Goal: Information Seeking & Learning: Learn about a topic

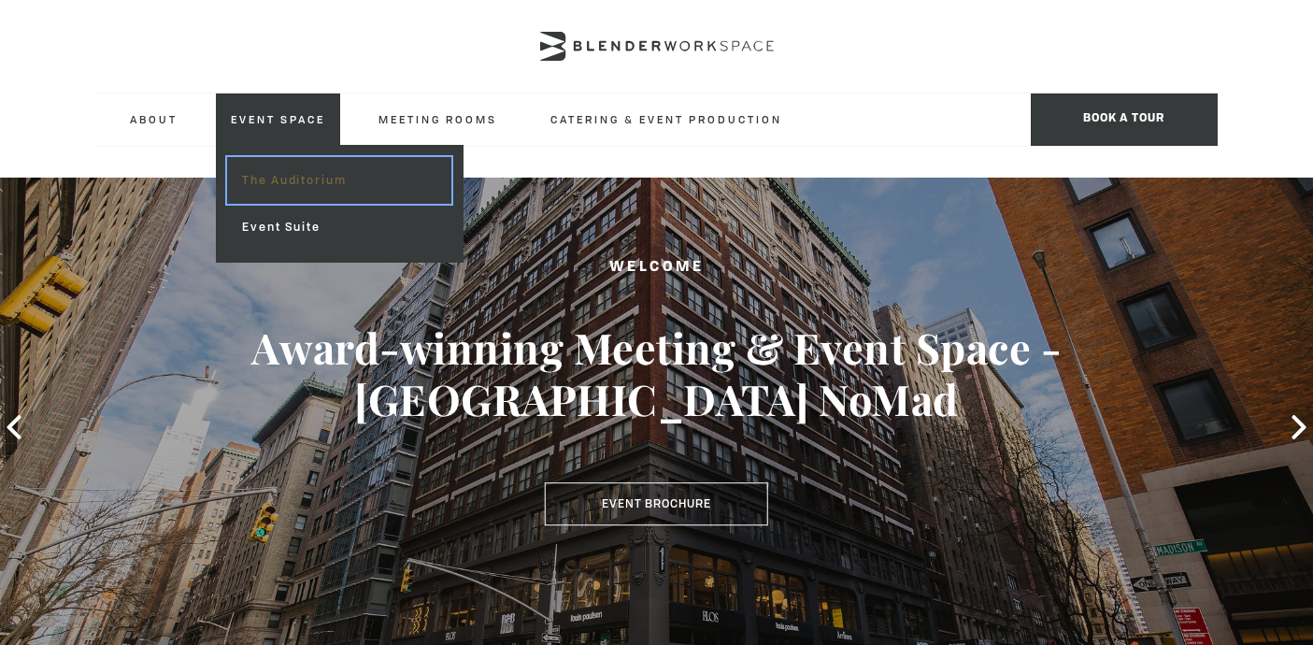
click at [286, 193] on link "The Auditorium" at bounding box center [338, 180] width 223 height 47
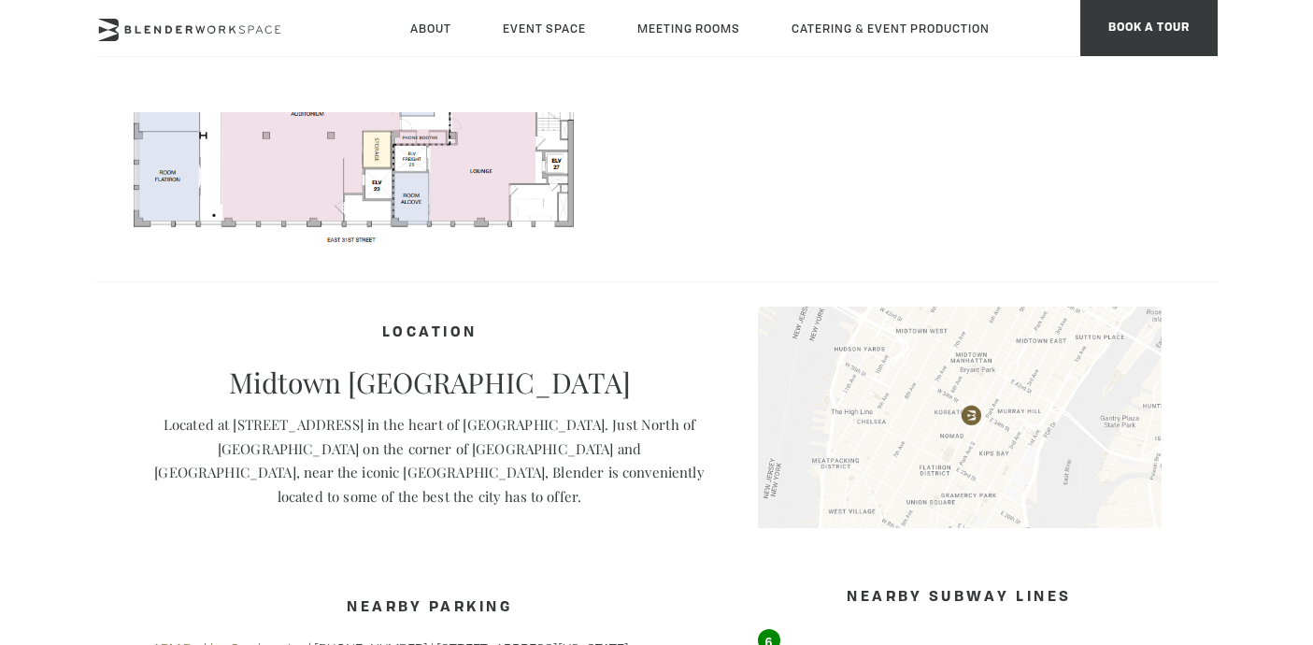
scroll to position [1053, 0]
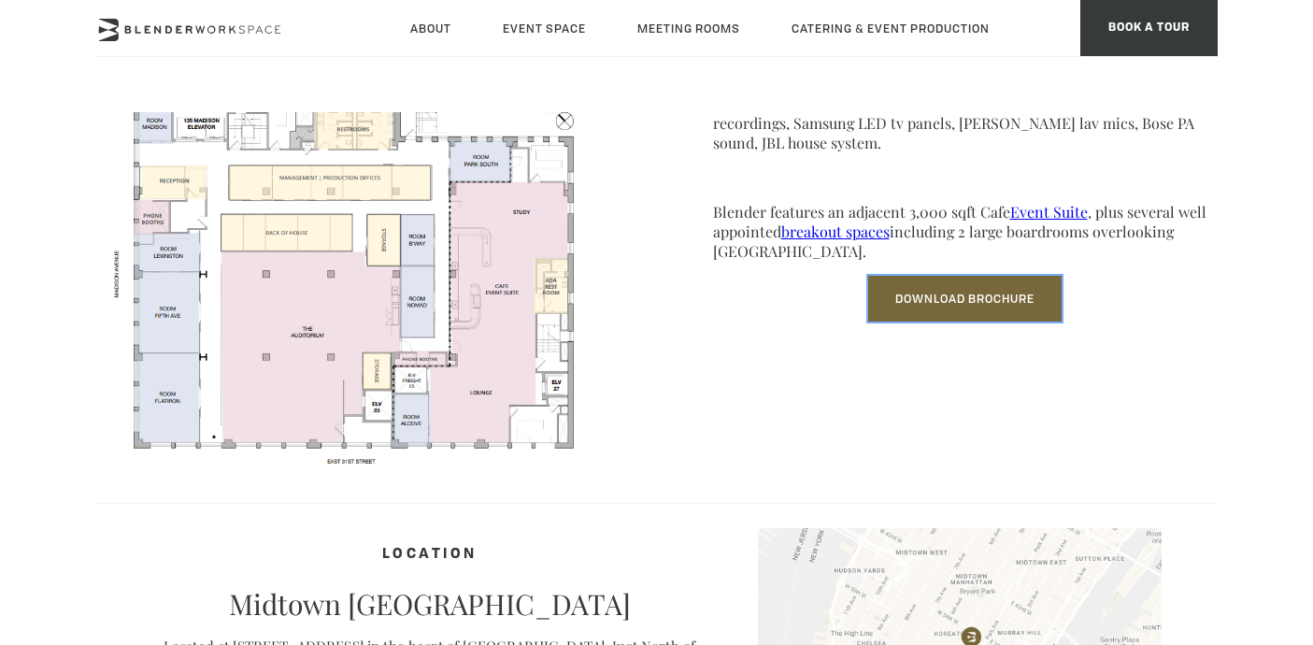
click at [952, 315] on link "Download Brochure" at bounding box center [964, 299] width 193 height 46
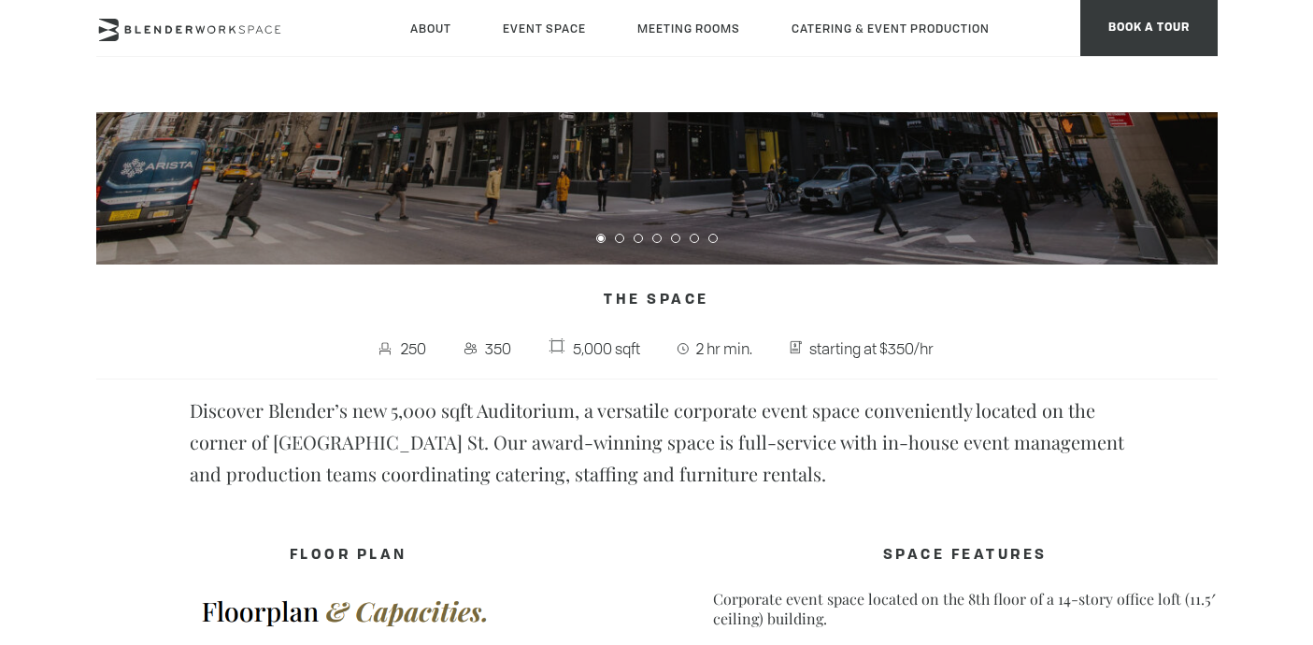
scroll to position [0, 0]
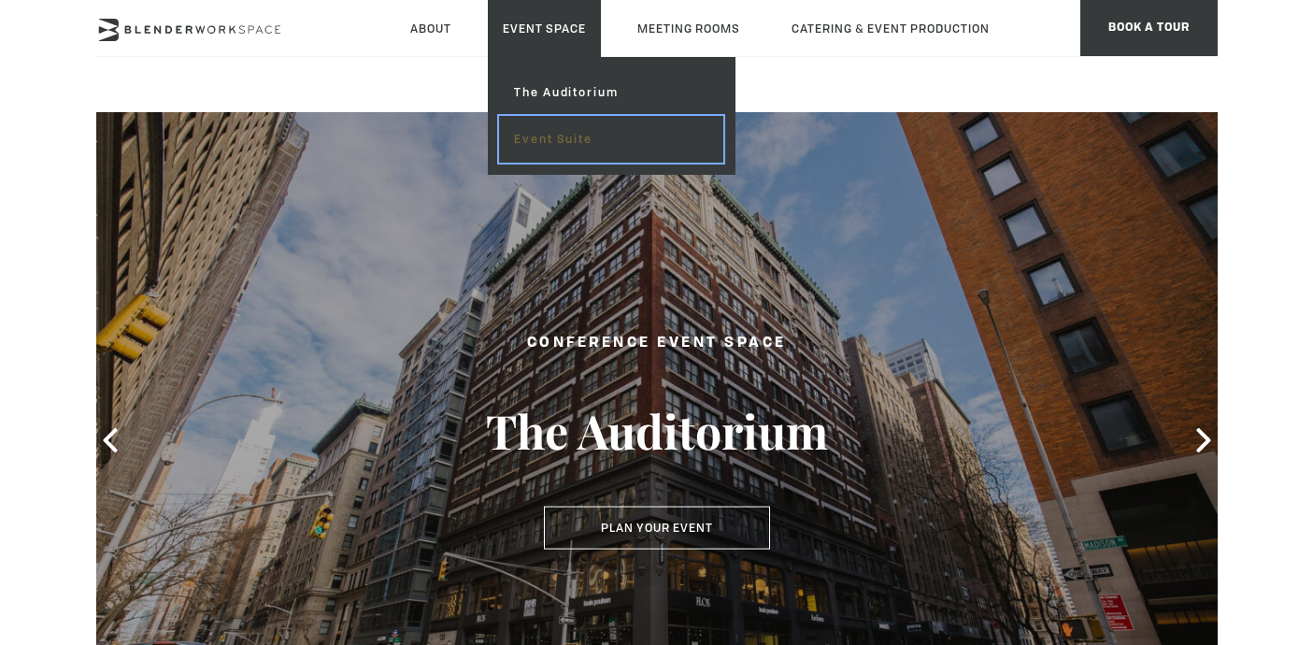
click at [539, 148] on link "Event Suite" at bounding box center [610, 139] width 223 height 47
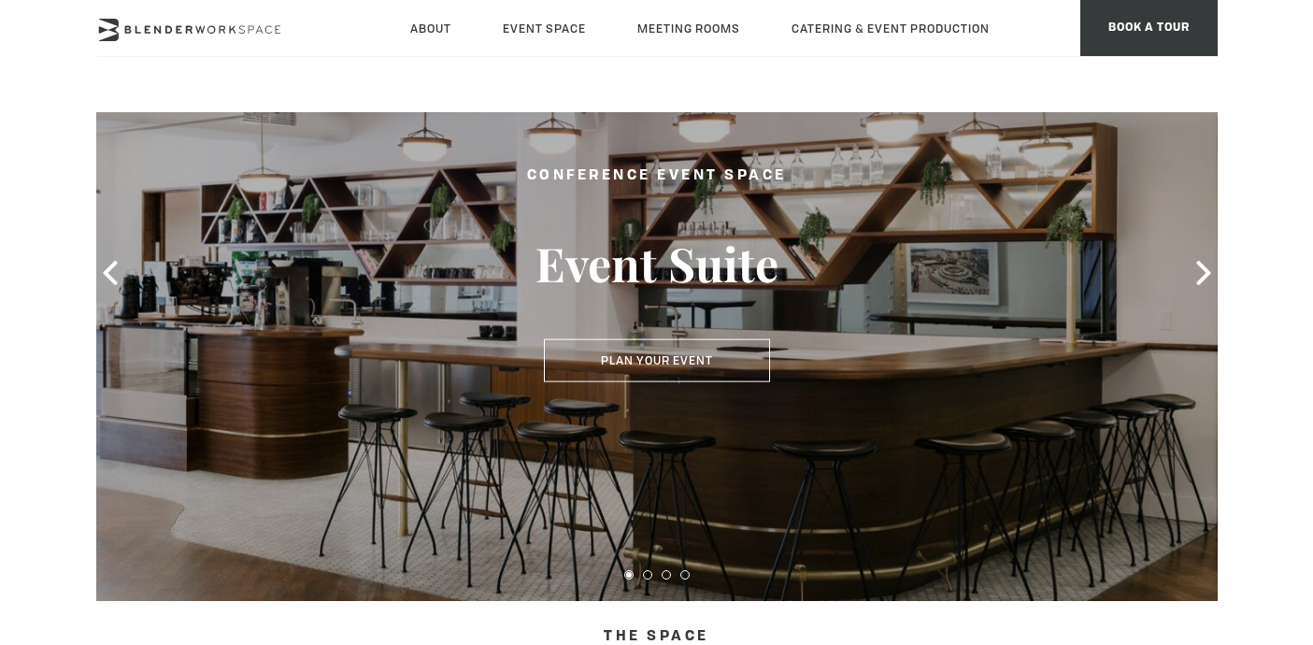
scroll to position [155, 0]
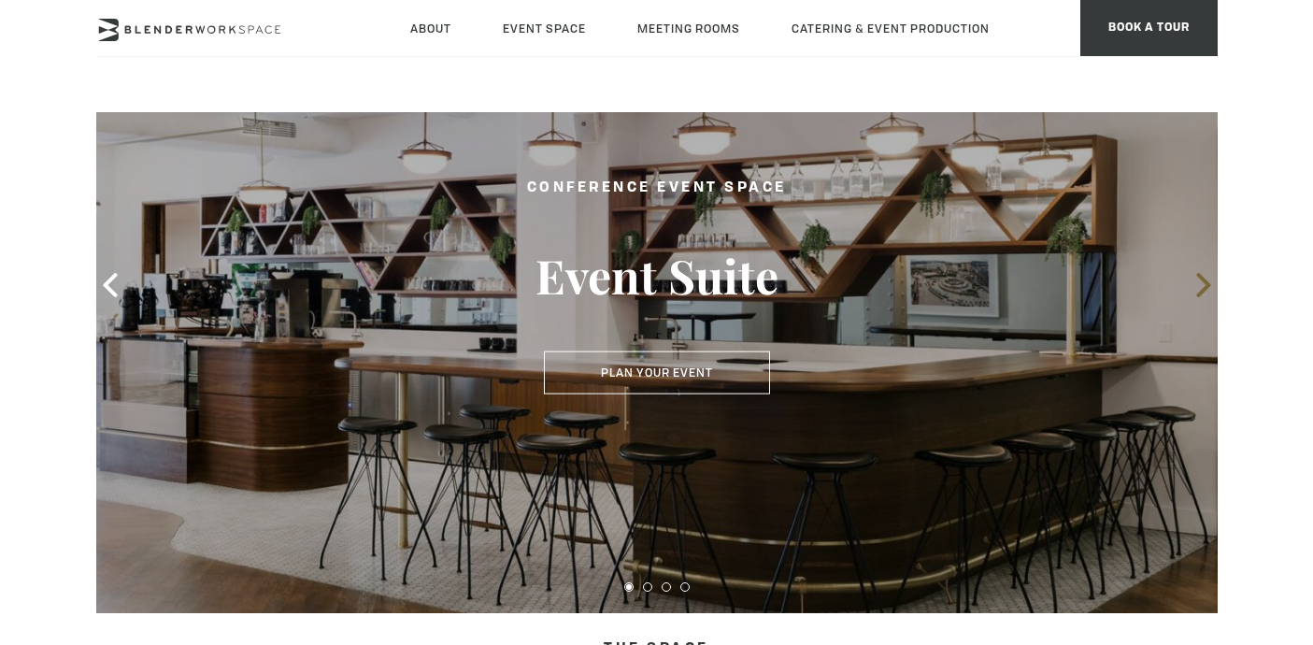
click at [1206, 282] on icon at bounding box center [1203, 285] width 14 height 24
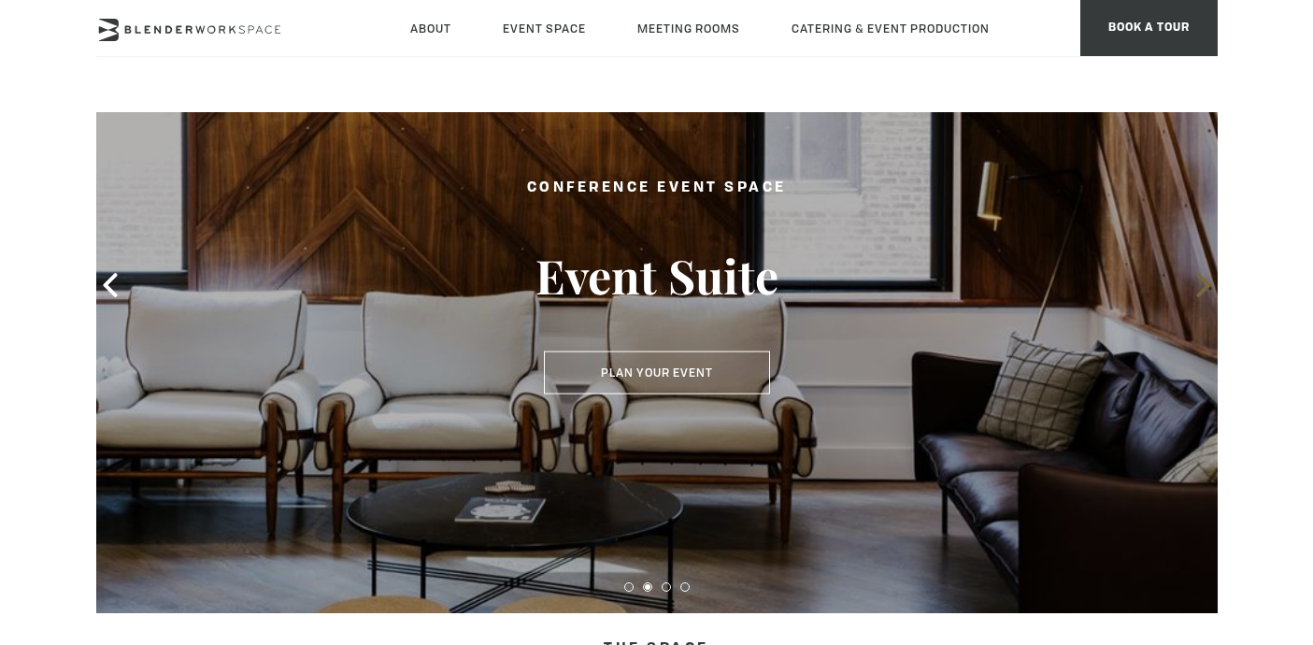
click at [1206, 282] on icon at bounding box center [1203, 285] width 14 height 24
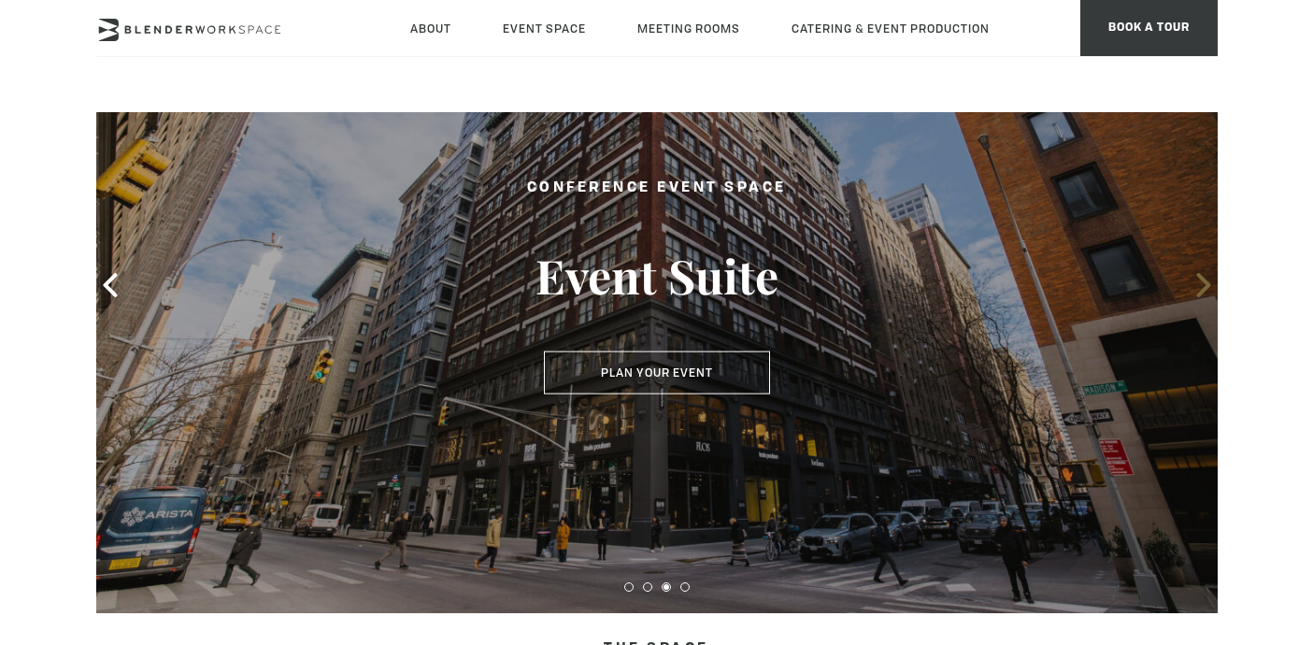
click at [1206, 282] on icon at bounding box center [1203, 285] width 14 height 24
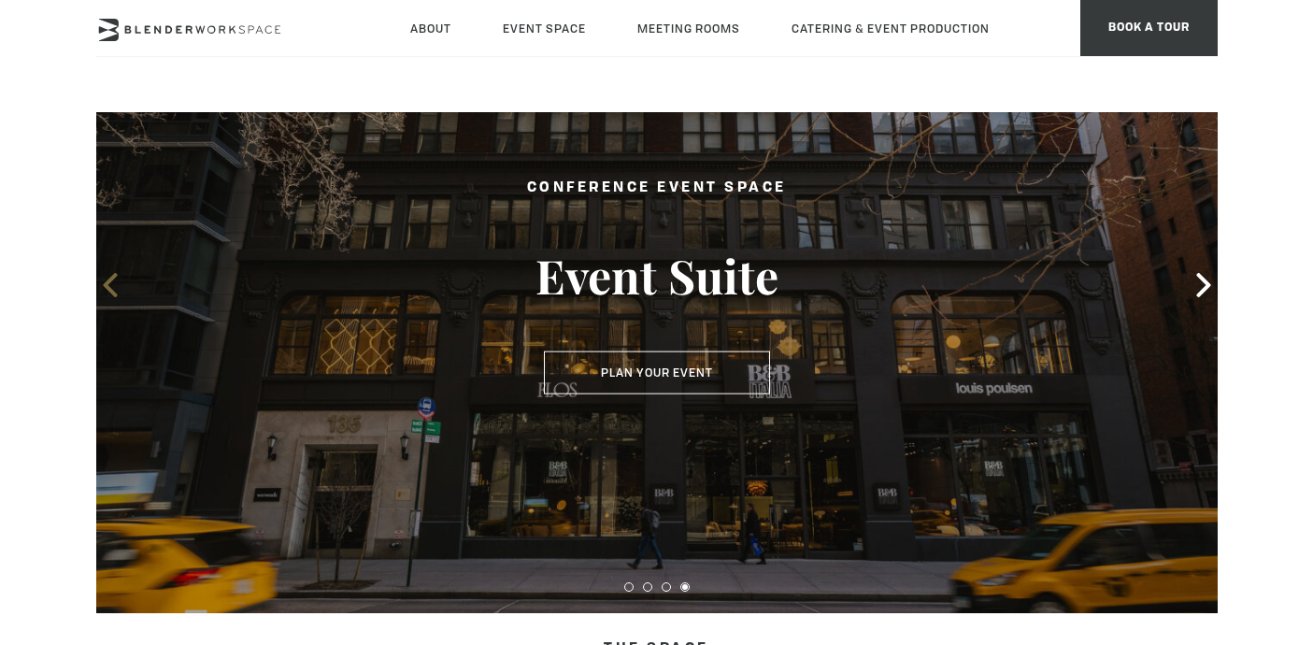
click at [114, 289] on icon at bounding box center [110, 285] width 24 height 24
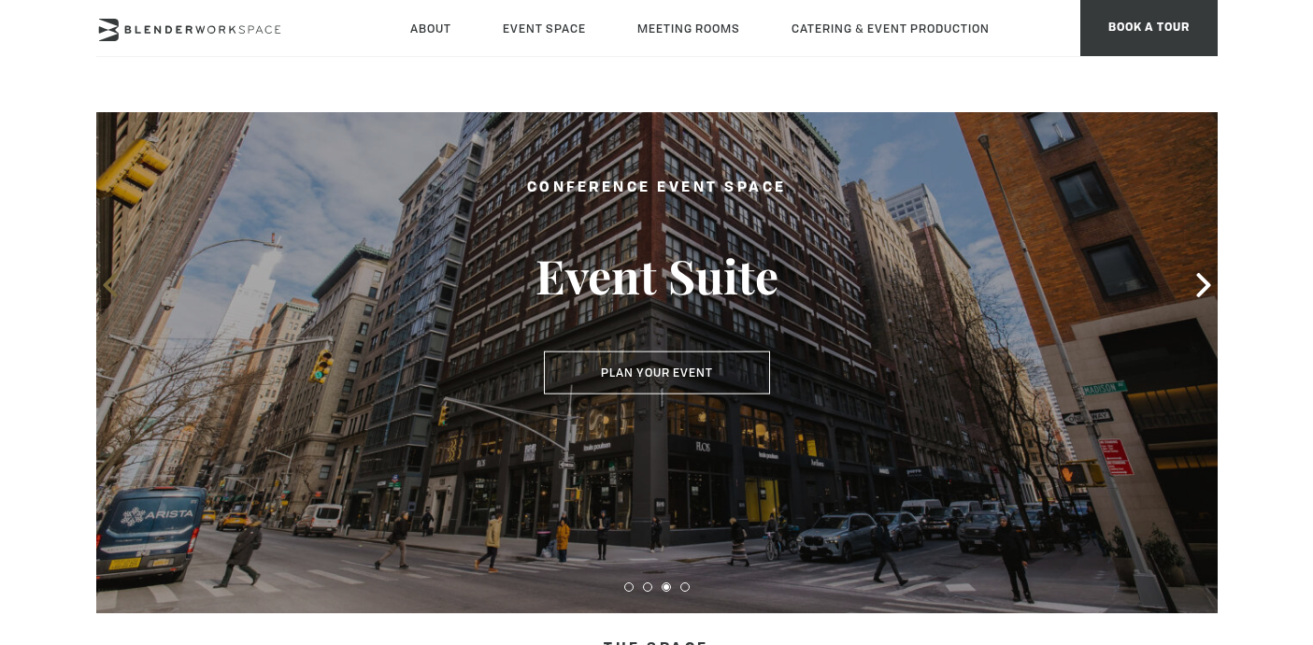
click at [114, 289] on icon at bounding box center [110, 285] width 24 height 24
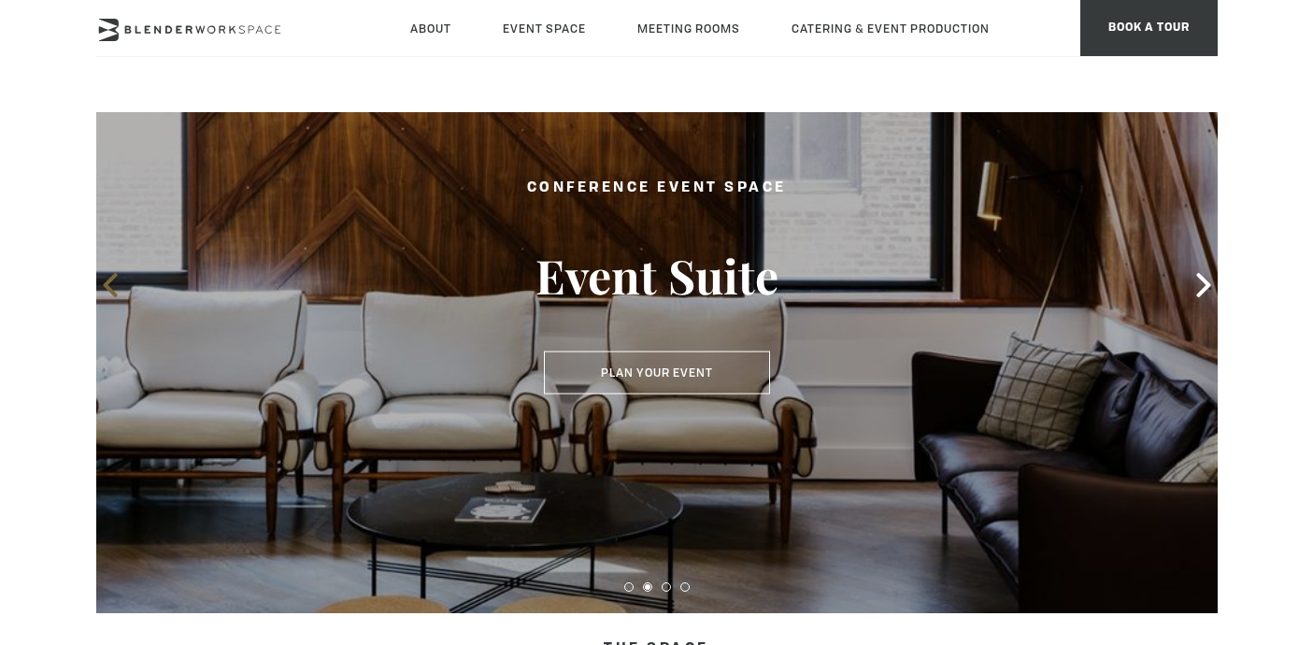
click at [114, 289] on icon at bounding box center [110, 285] width 24 height 24
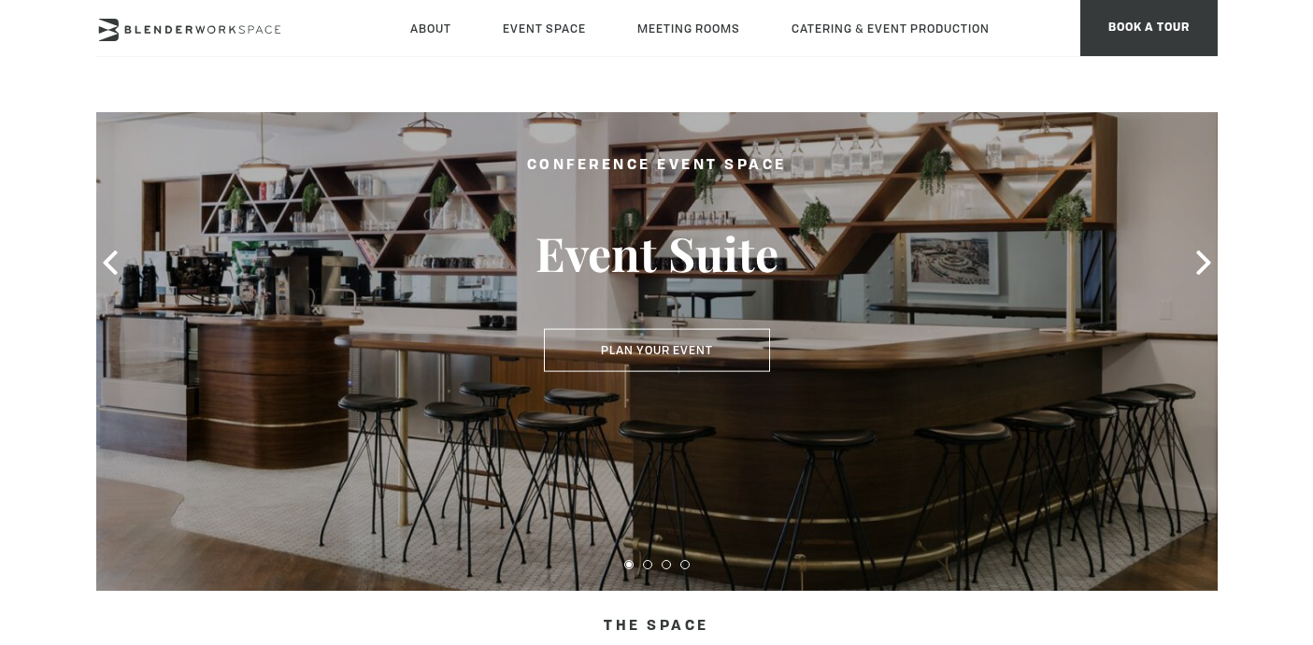
scroll to position [0, 0]
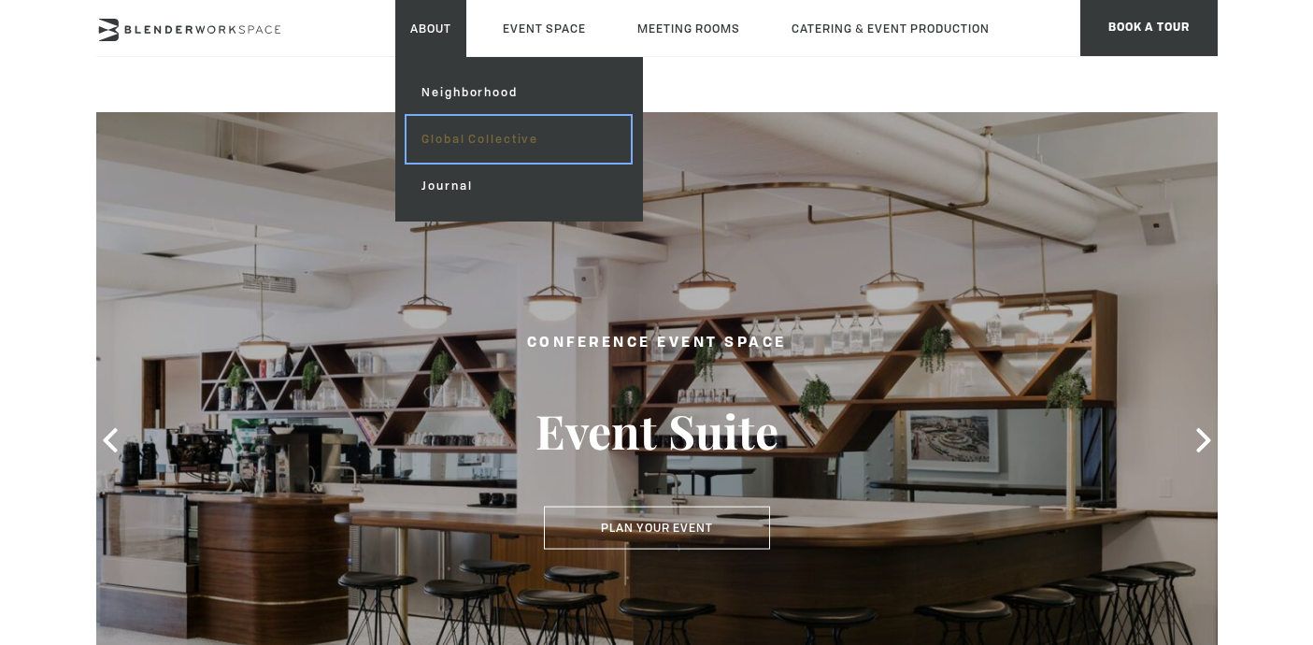
click at [464, 132] on link "Global Collective" at bounding box center [518, 139] width 223 height 47
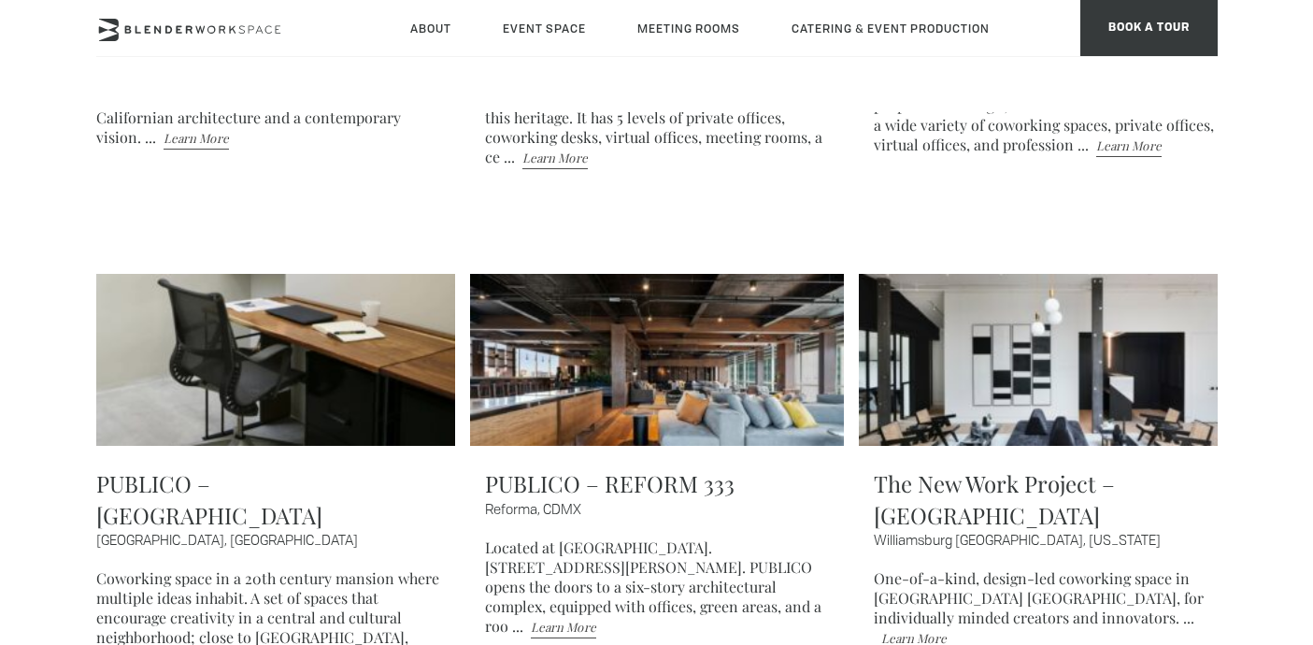
scroll to position [3445, 0]
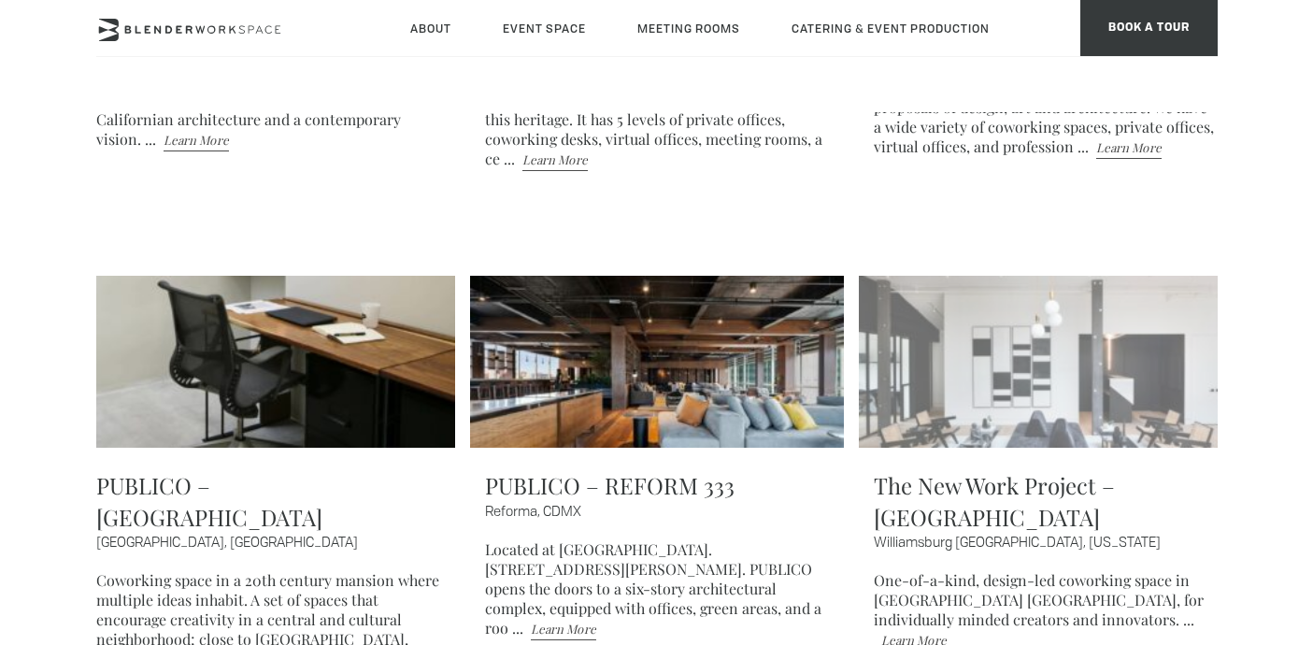
click at [1109, 432] on img at bounding box center [1046, 362] width 374 height 172
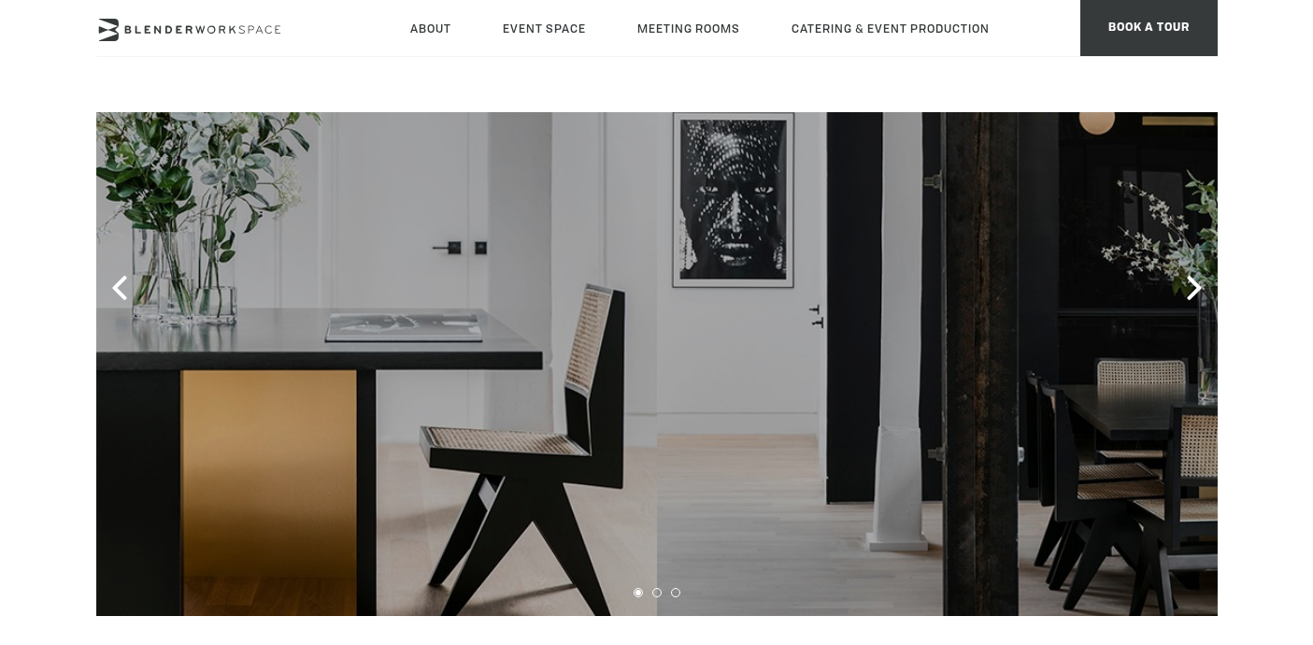
scroll to position [151, 0]
click at [1194, 285] on icon at bounding box center [1194, 289] width 14 height 24
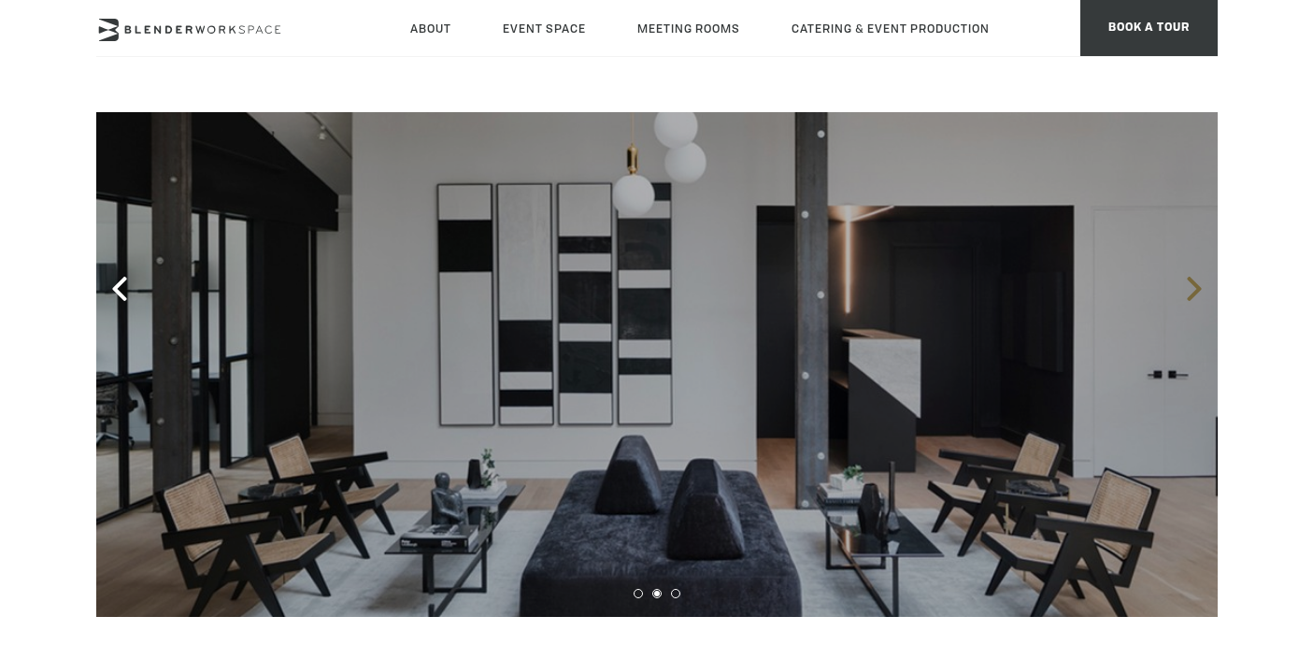
click at [1194, 285] on icon at bounding box center [1194, 289] width 14 height 24
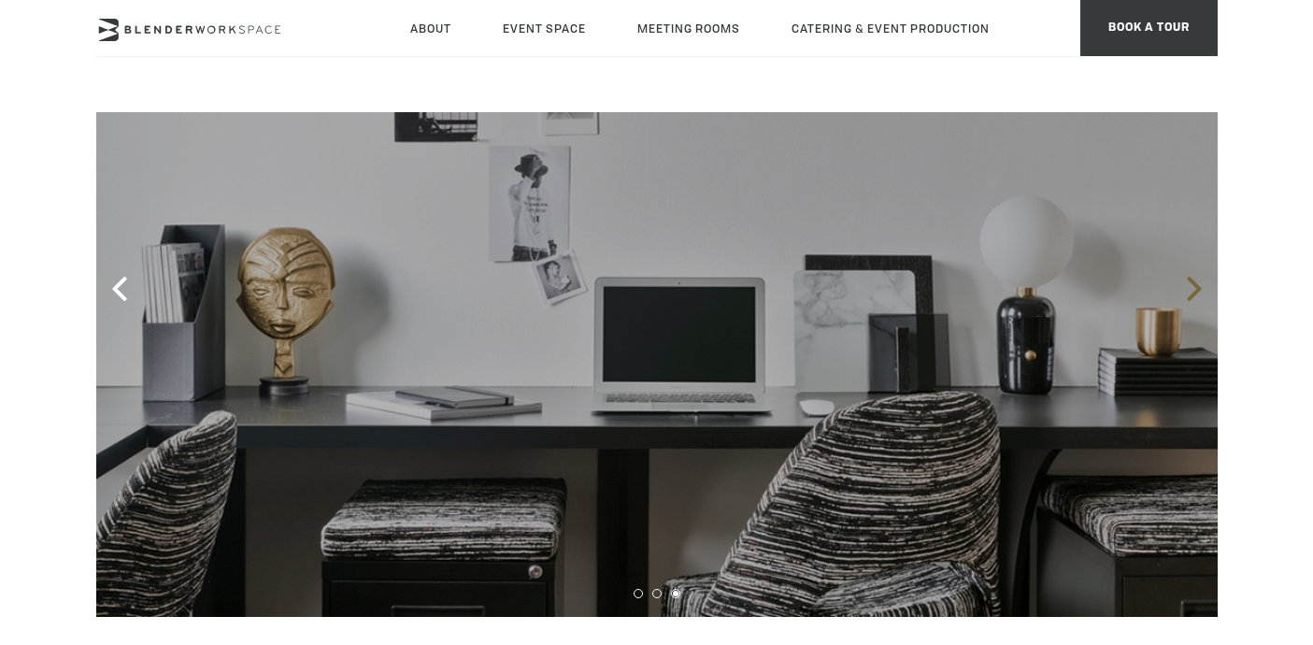
click at [1194, 285] on icon at bounding box center [1194, 289] width 14 height 24
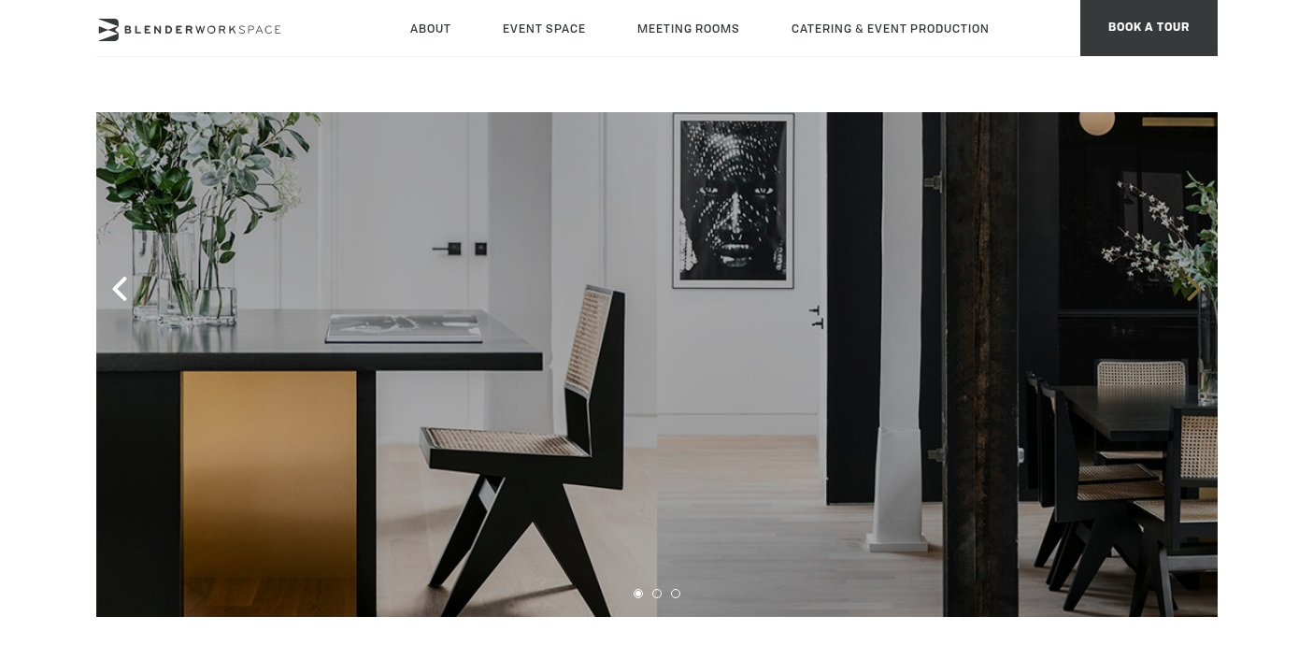
click at [1194, 285] on icon at bounding box center [1194, 289] width 14 height 24
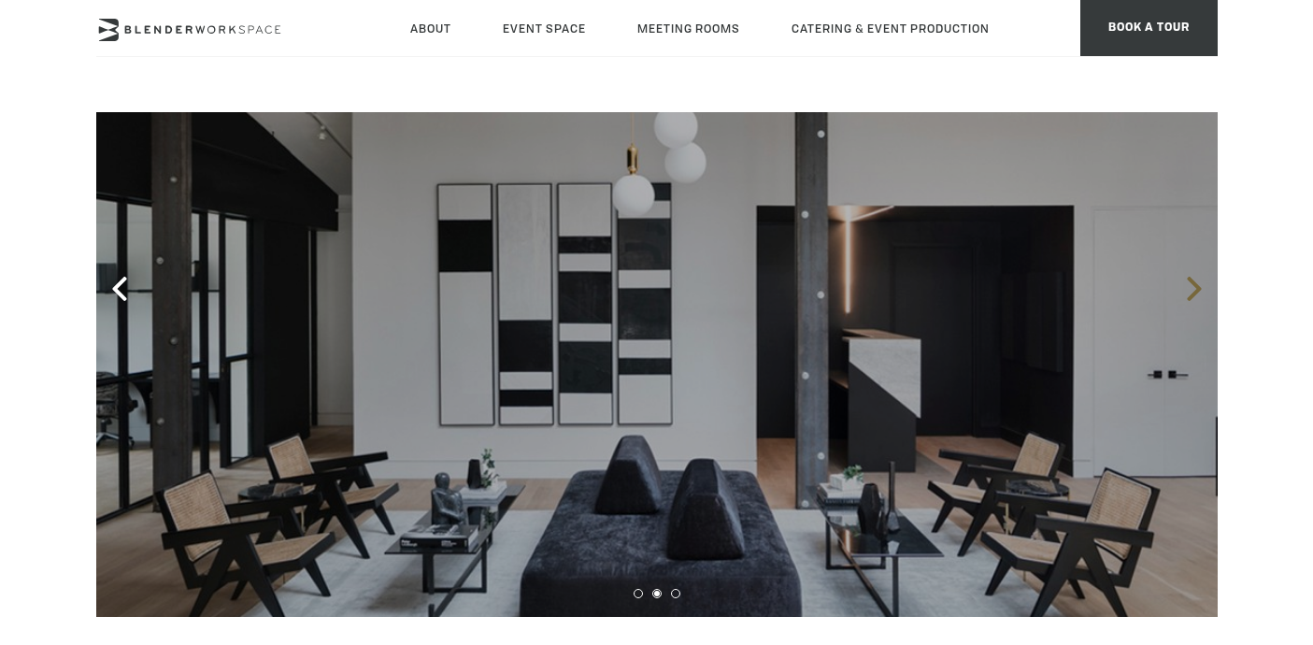
click at [1194, 285] on icon at bounding box center [1194, 289] width 14 height 24
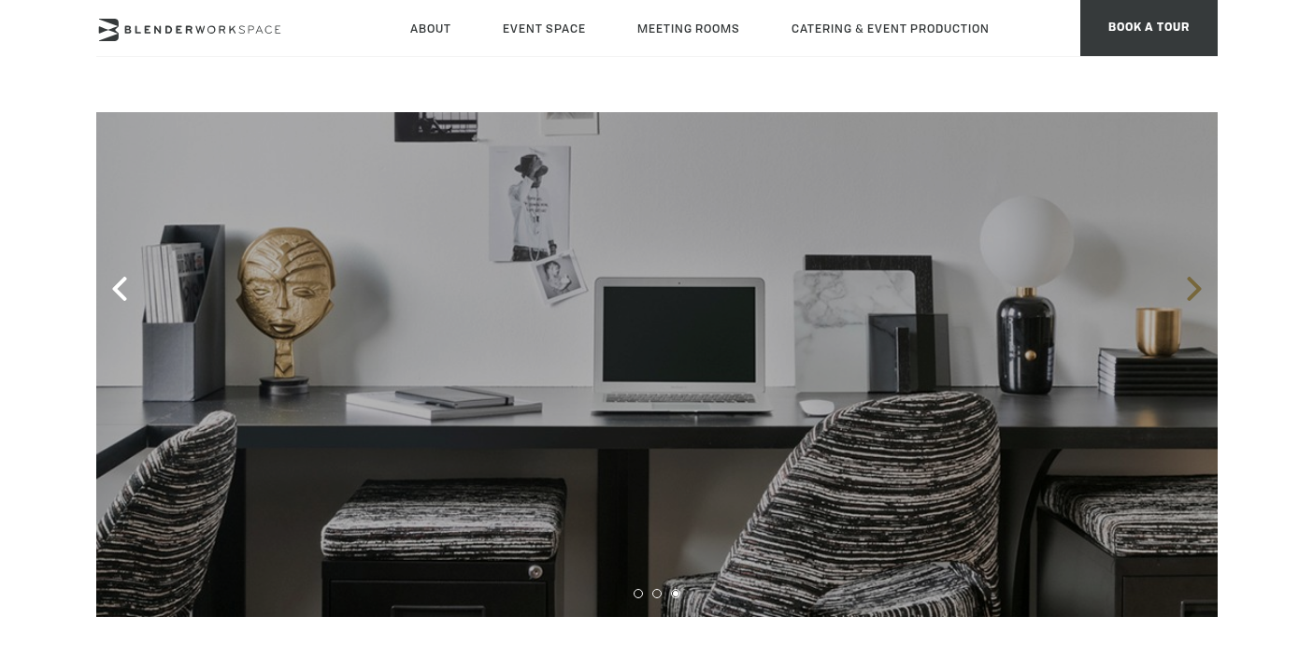
click at [1194, 285] on icon at bounding box center [1194, 289] width 14 height 24
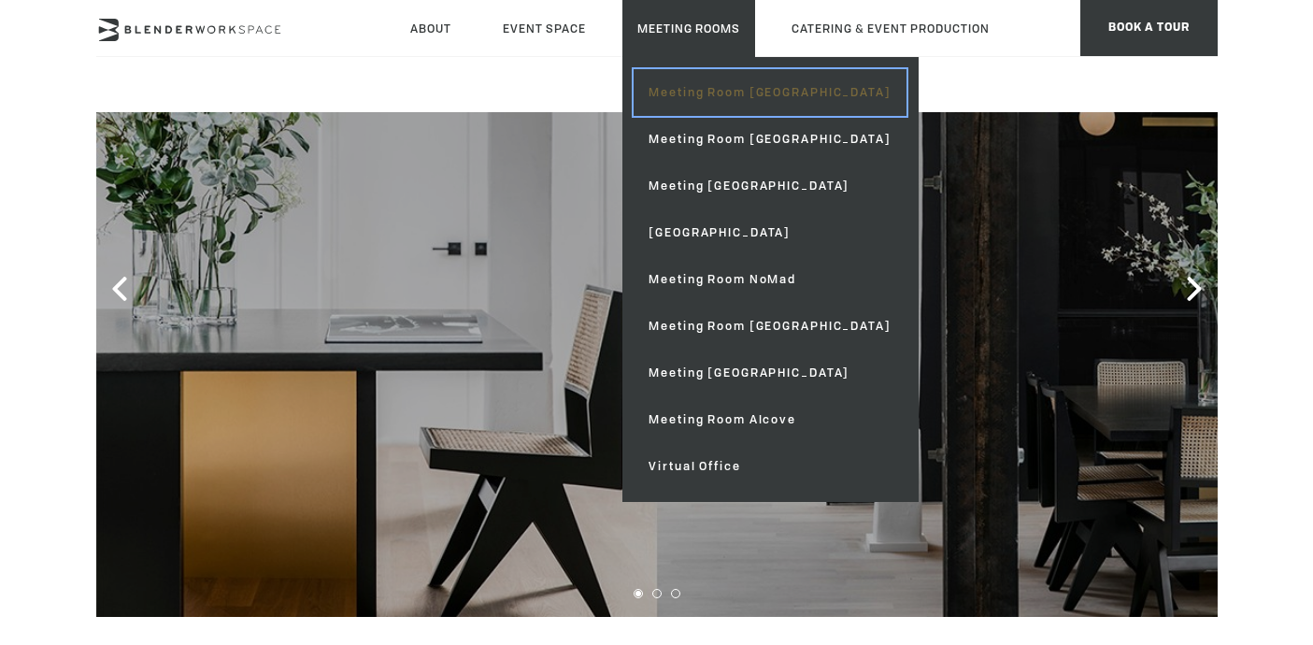
click at [705, 97] on link "Meeting Room [GEOGRAPHIC_DATA]" at bounding box center [770, 92] width 272 height 47
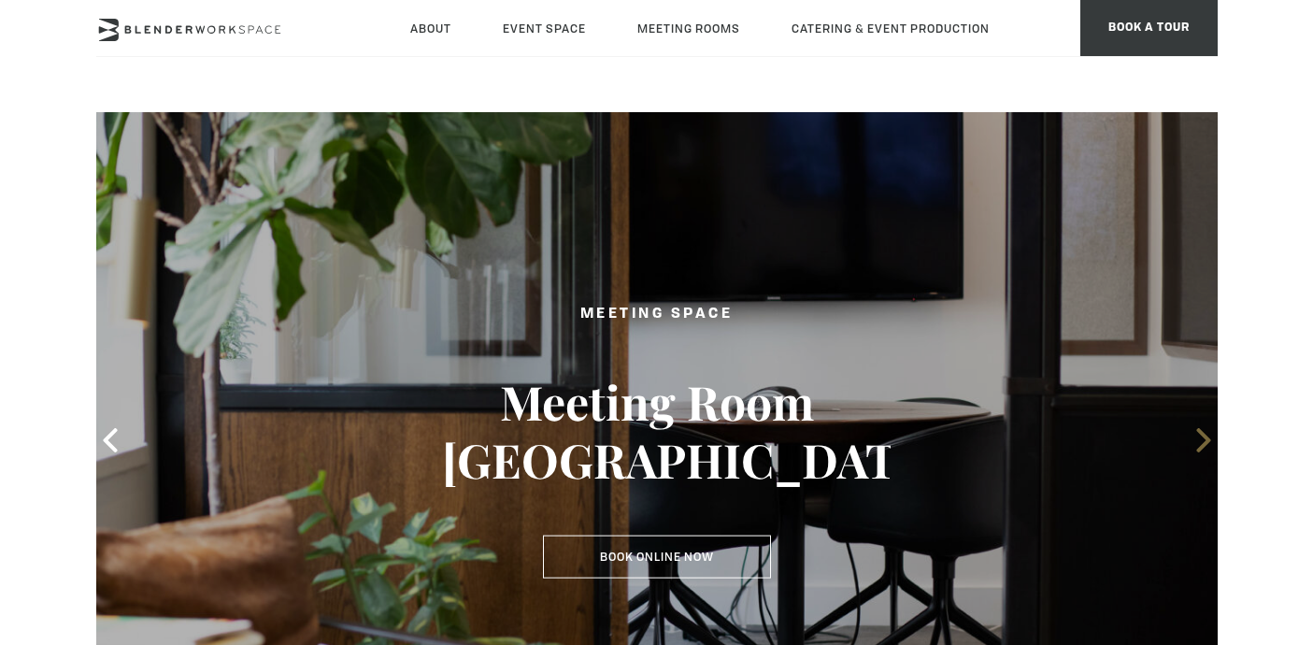
click at [1198, 435] on icon at bounding box center [1204, 440] width 24 height 24
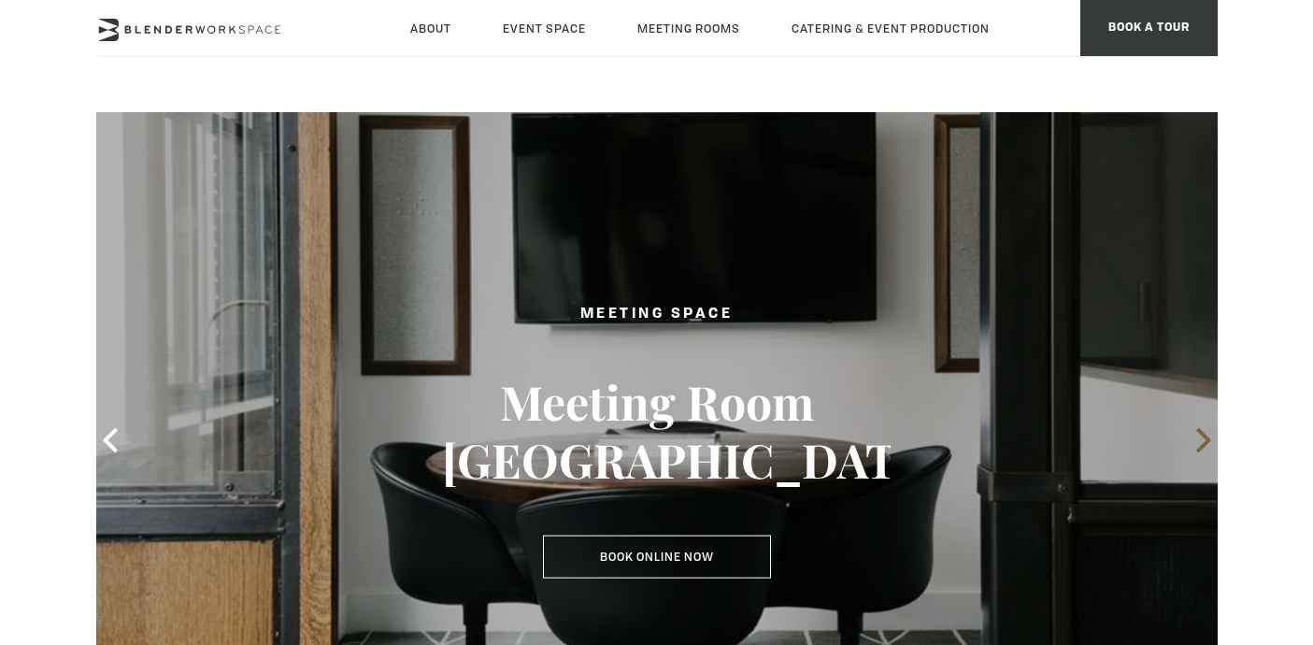
click at [1198, 435] on icon at bounding box center [1204, 440] width 24 height 24
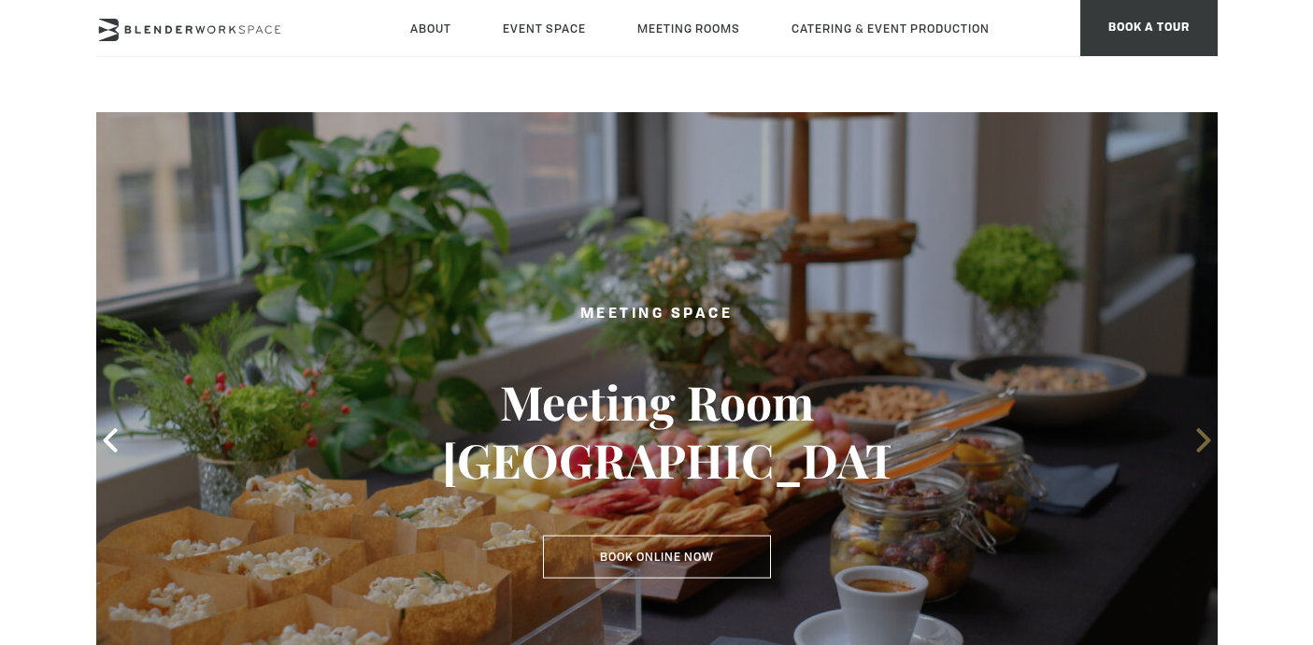
click at [1198, 435] on icon at bounding box center [1204, 440] width 24 height 24
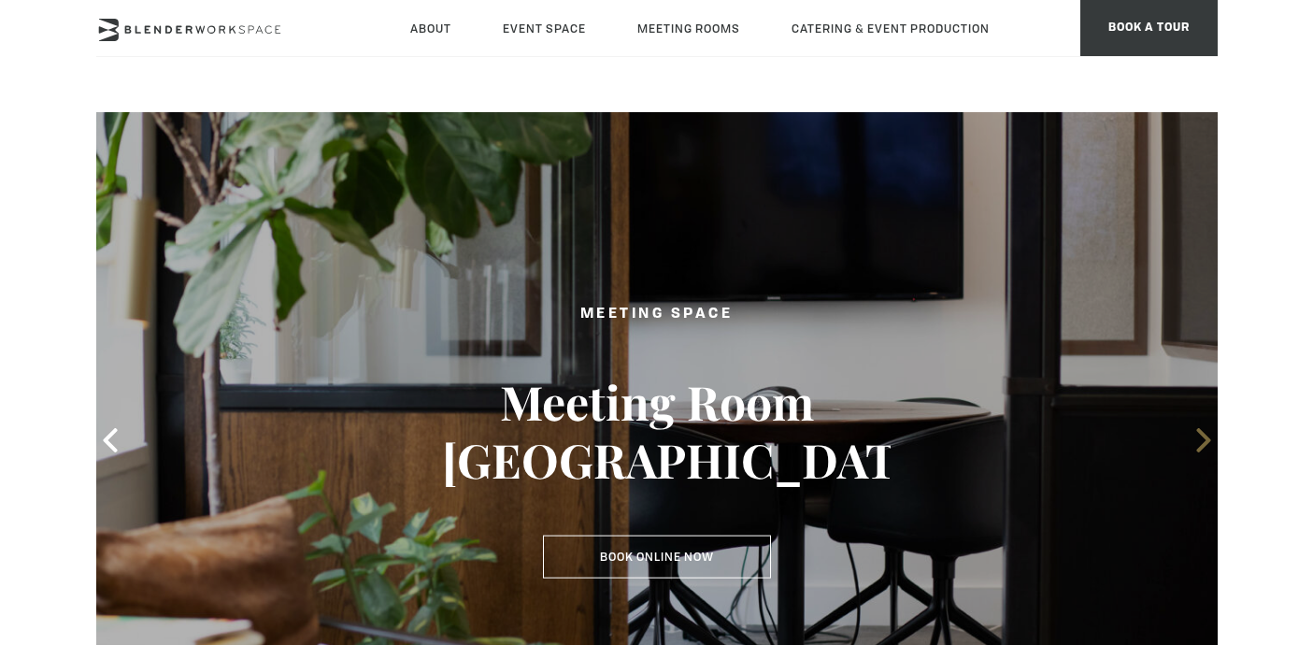
click at [1198, 435] on icon at bounding box center [1204, 440] width 24 height 24
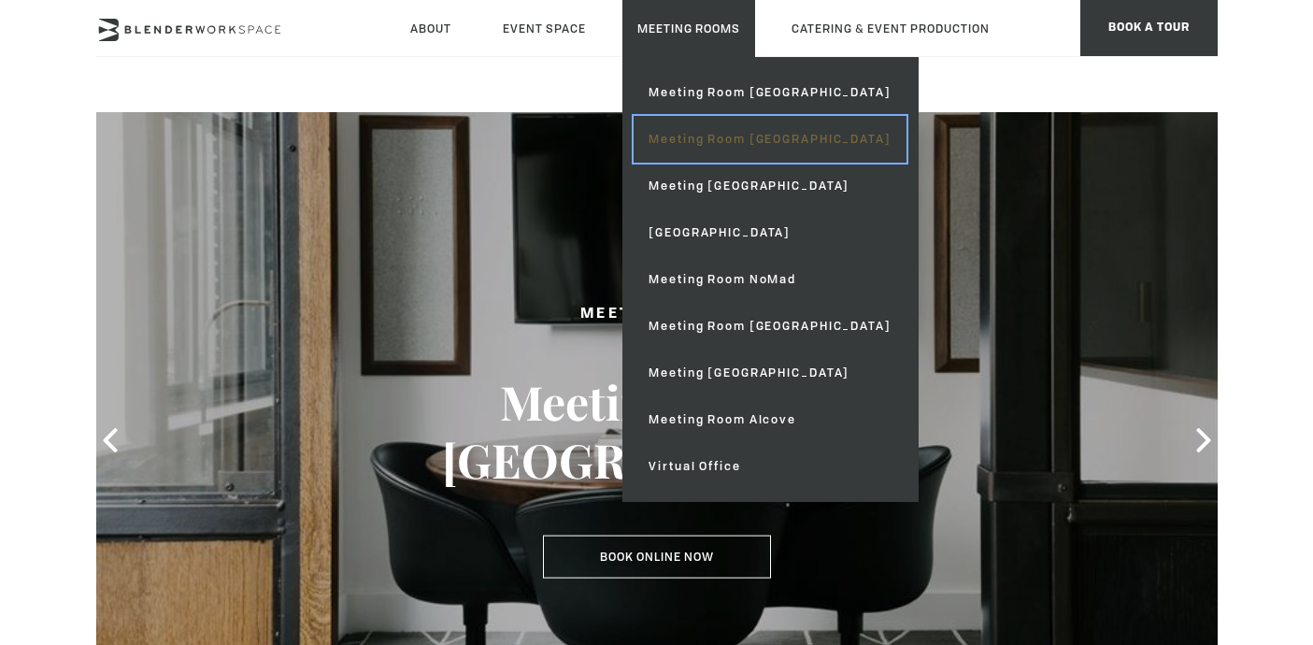
click at [699, 139] on link "Meeting Room [GEOGRAPHIC_DATA]" at bounding box center [770, 139] width 272 height 47
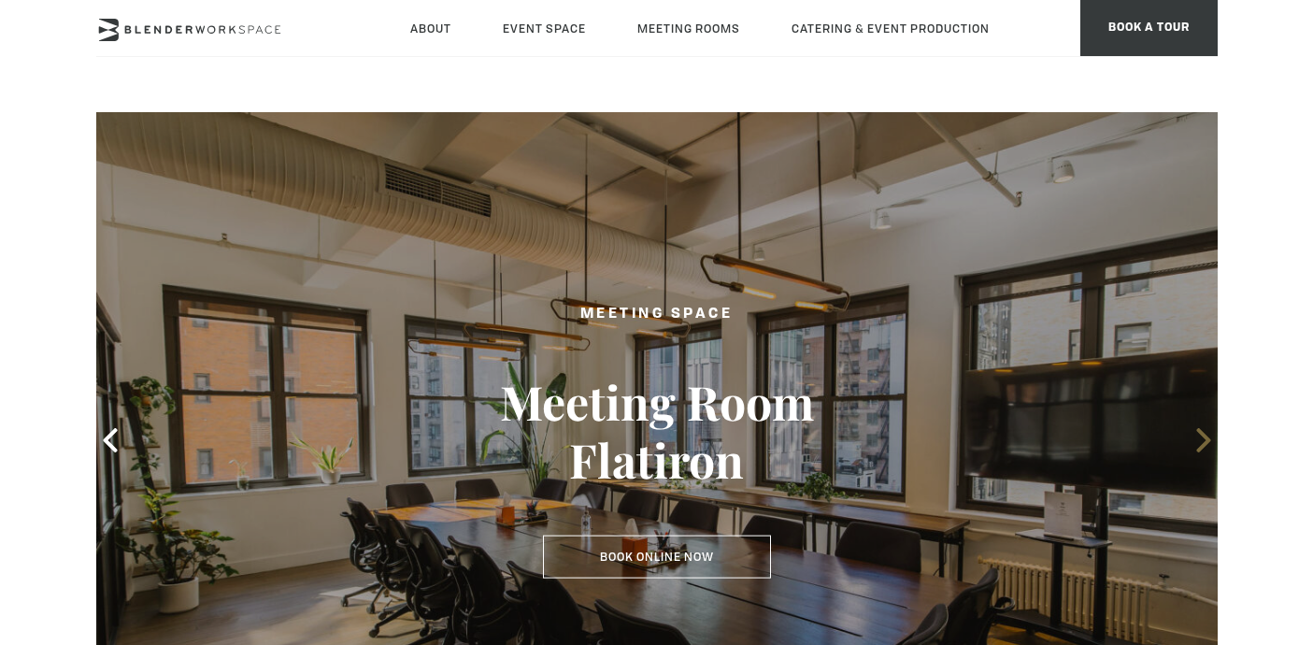
click at [1196, 439] on icon at bounding box center [1204, 440] width 24 height 24
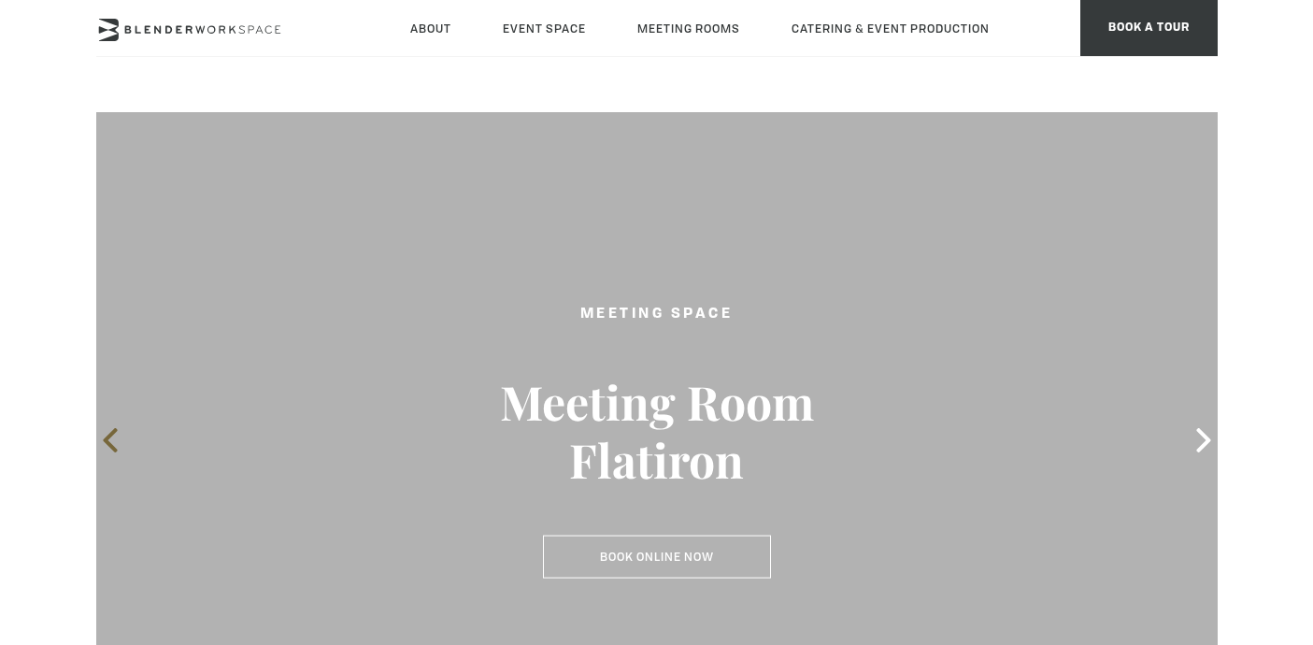
click at [110, 450] on icon at bounding box center [110, 440] width 24 height 24
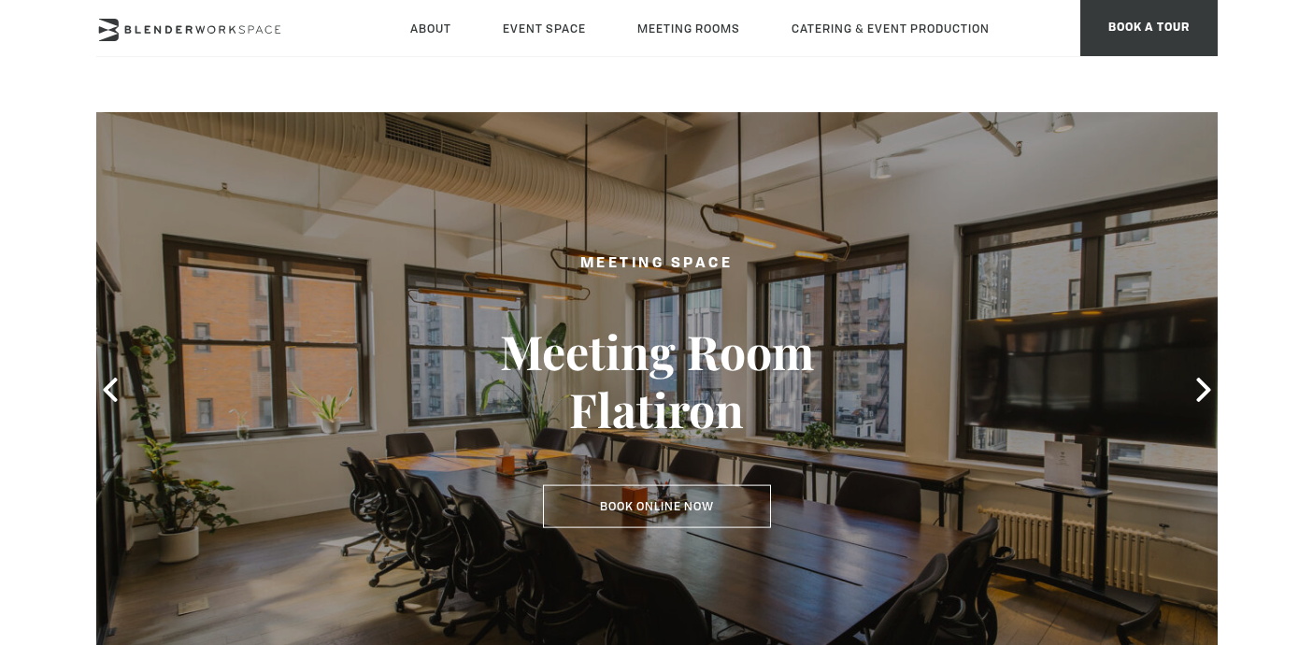
scroll to position [82, 0]
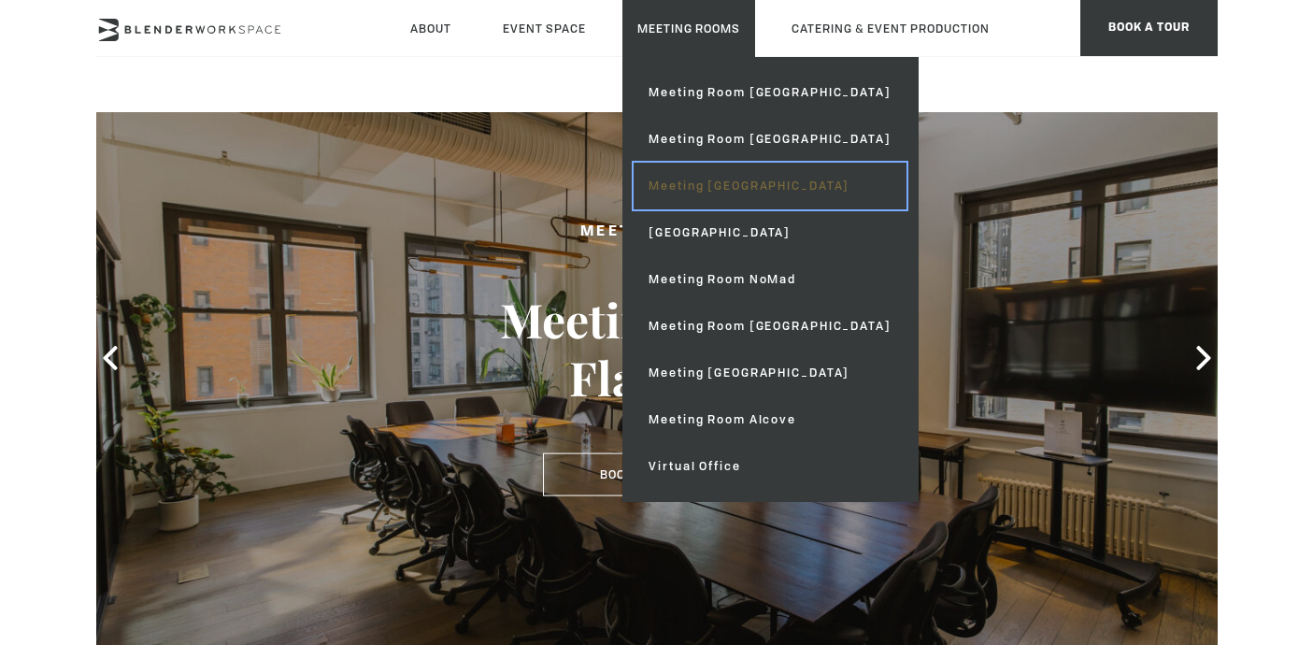
click at [690, 193] on link "Meeting [GEOGRAPHIC_DATA]" at bounding box center [770, 186] width 272 height 47
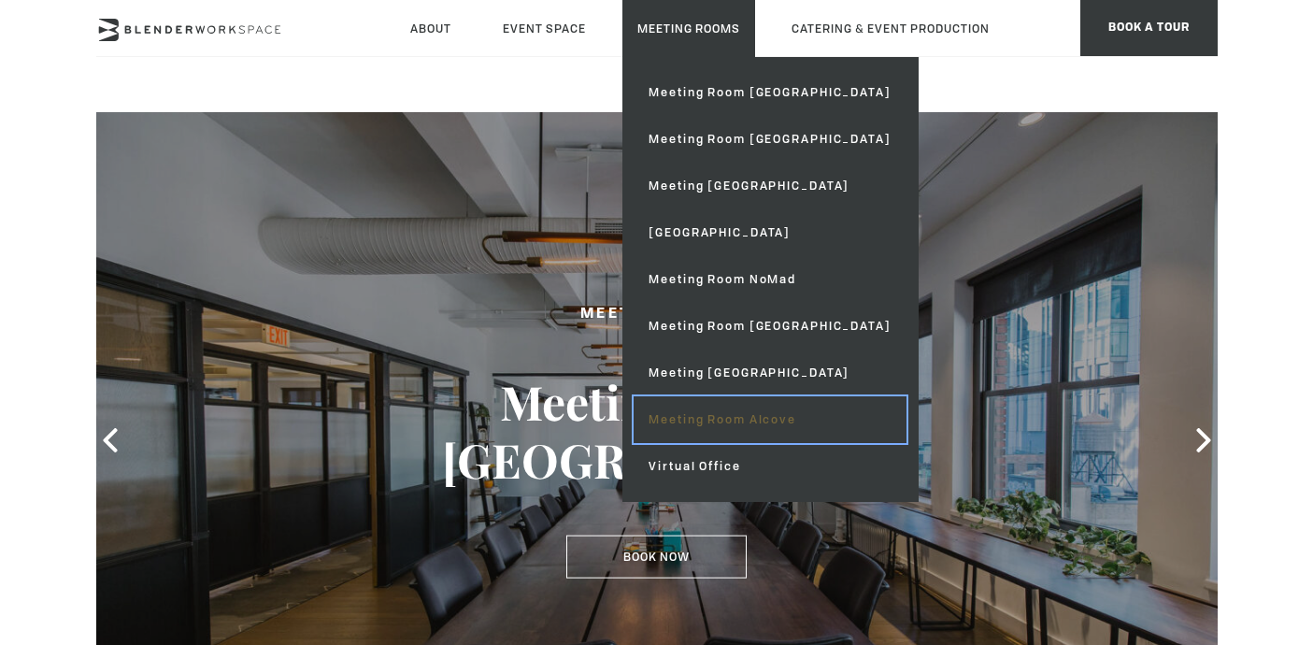
click at [705, 412] on link "Meeting Room Alcove" at bounding box center [770, 419] width 272 height 47
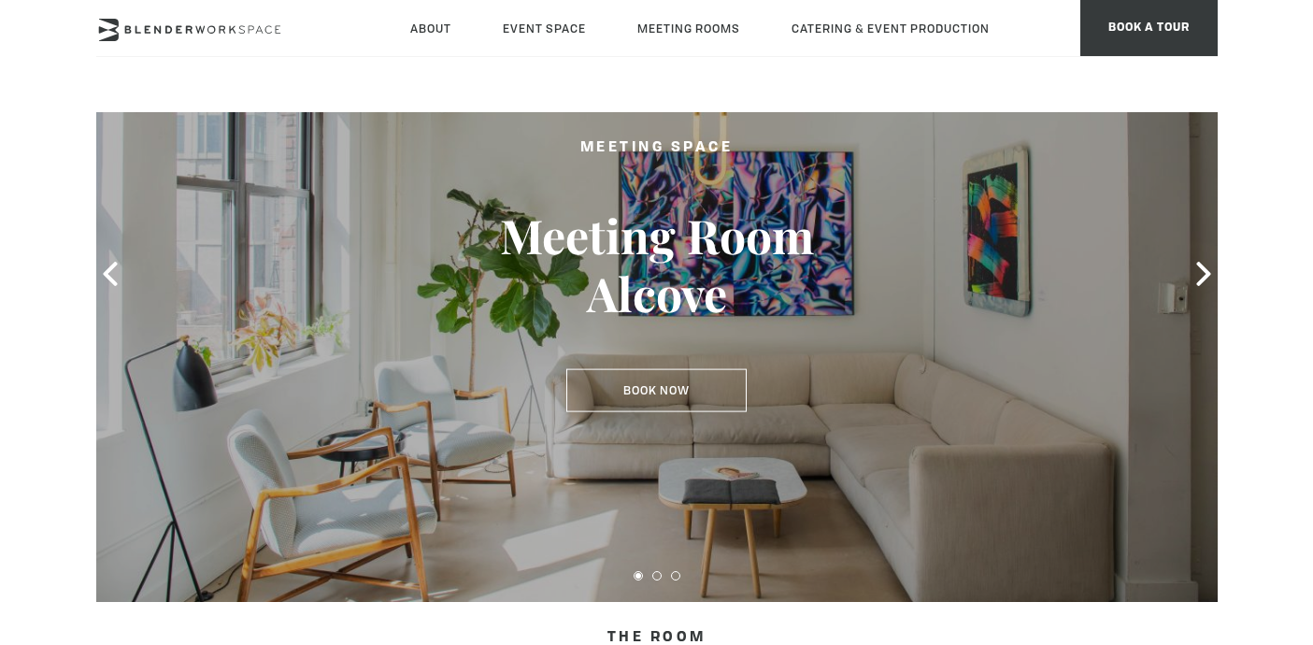
scroll to position [164, 0]
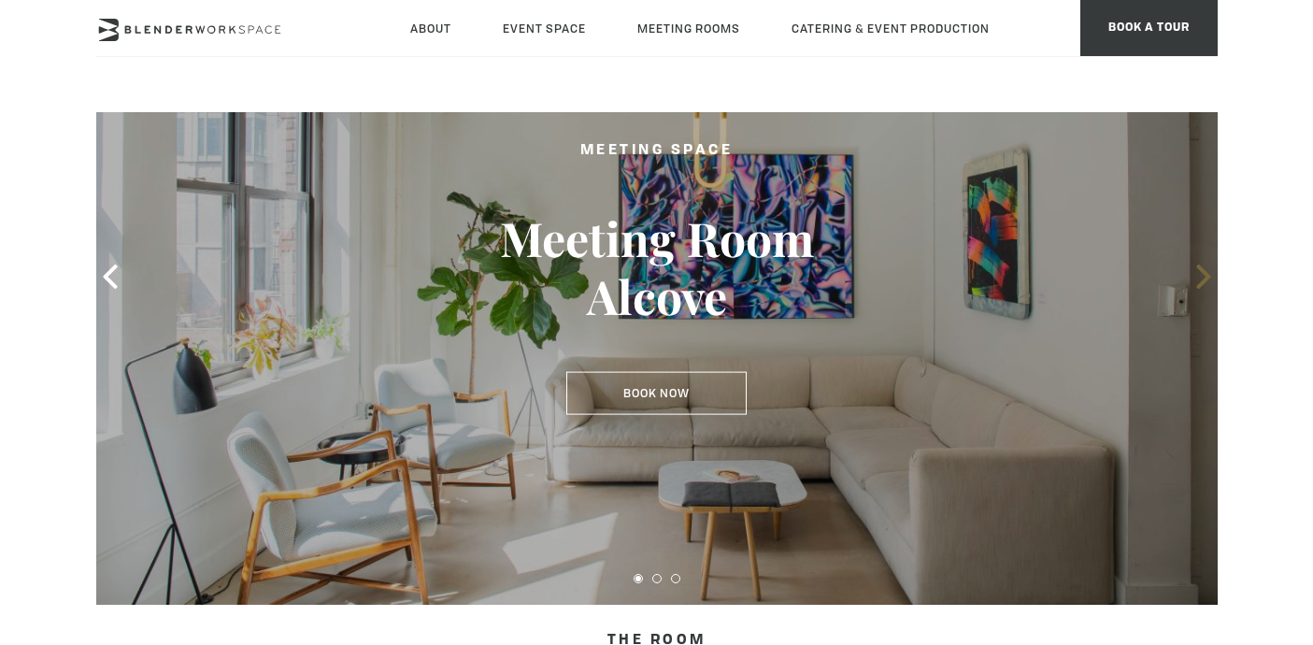
click at [1204, 273] on icon at bounding box center [1203, 276] width 14 height 24
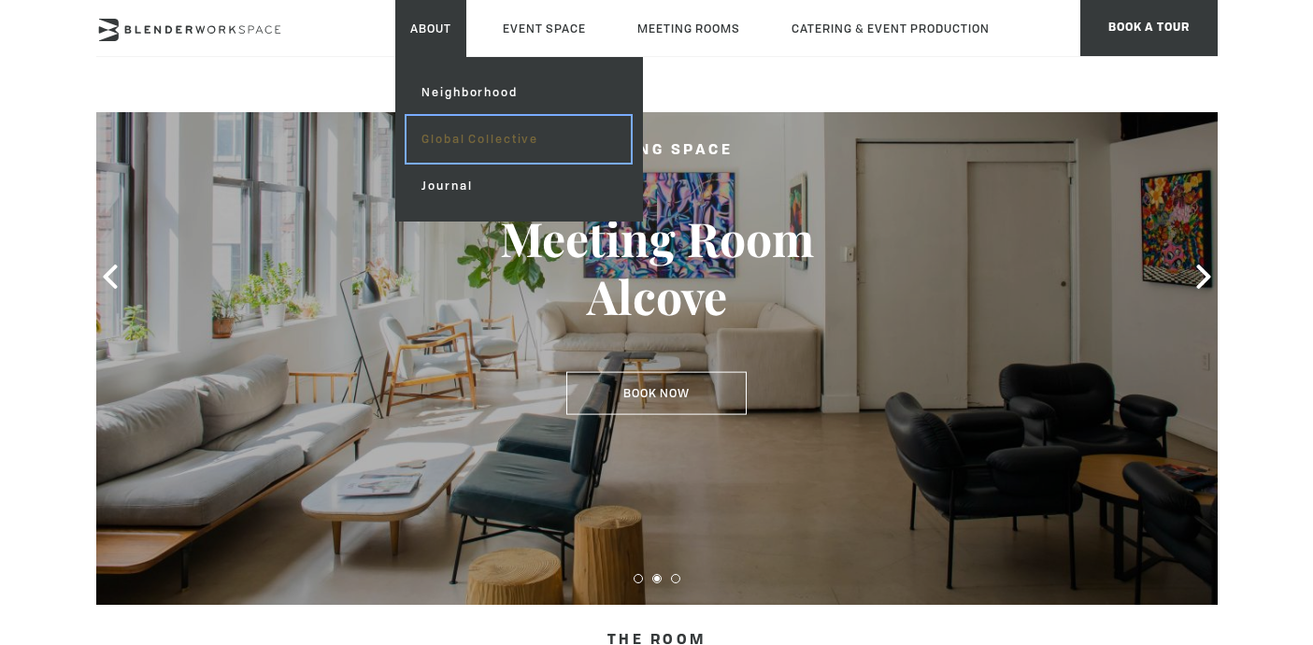
click at [455, 148] on link "Global Collective" at bounding box center [518, 139] width 223 height 47
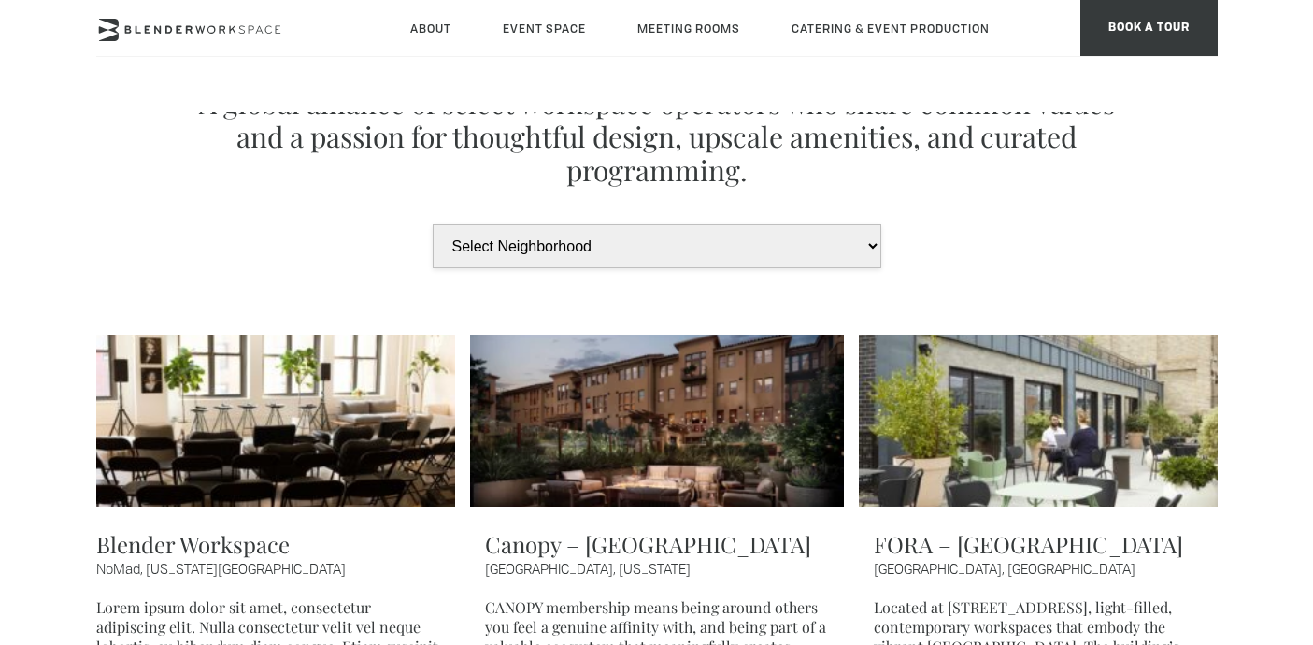
scroll to position [72, 0]
click at [793, 250] on select "Select Neighborhood United States New York City San Francisco London Paris Mexi…" at bounding box center [657, 247] width 449 height 44
select select "[US_STATE][GEOGRAPHIC_DATA]"
click at [433, 225] on select "Select Neighborhood United States New York City San Francisco London Paris Mexi…" at bounding box center [657, 247] width 449 height 44
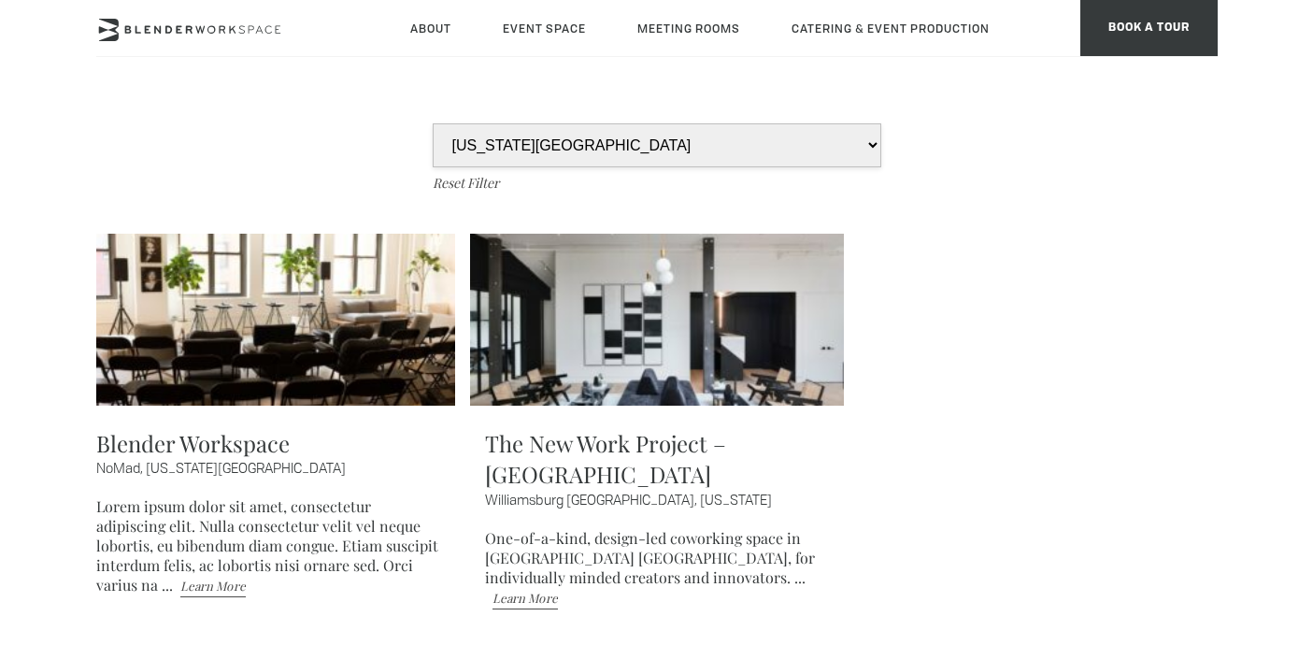
scroll to position [183, 0]
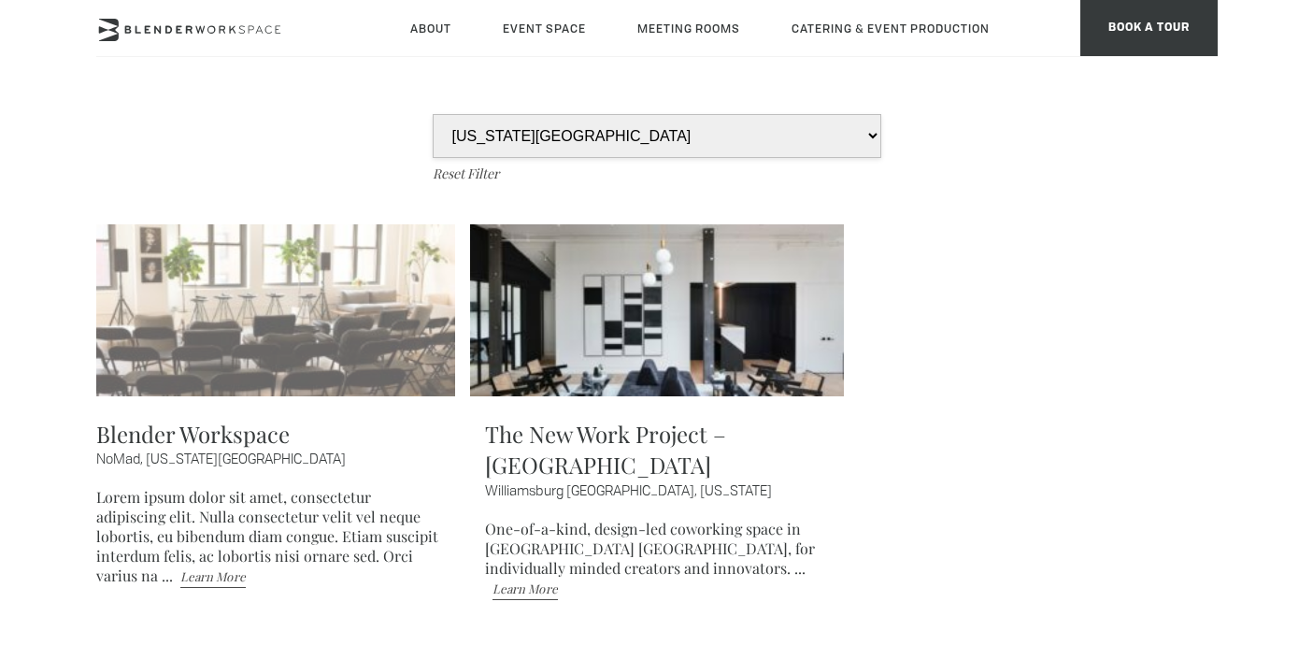
click at [328, 337] on img at bounding box center [268, 310] width 374 height 172
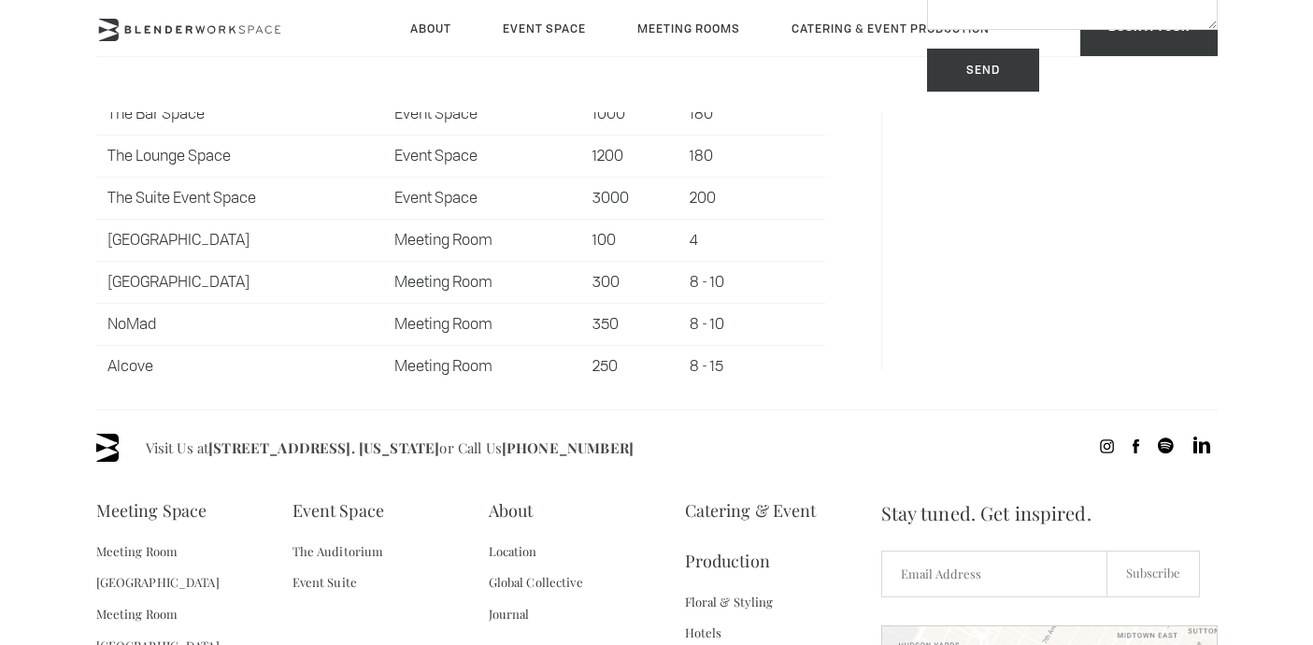
scroll to position [1525, 0]
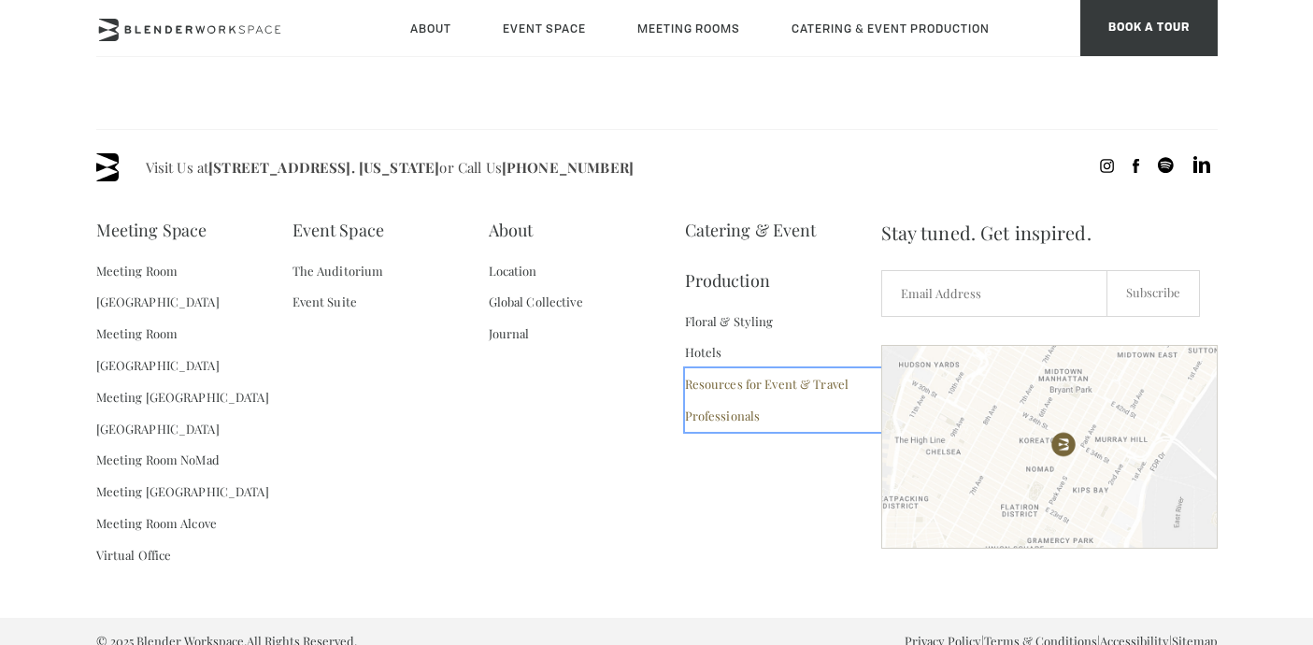
click at [710, 417] on link "Resources for Event & Travel Professionals" at bounding box center [783, 400] width 196 height 64
click at [710, 418] on link "Resources for Event & Travel Professionals" at bounding box center [783, 400] width 196 height 64
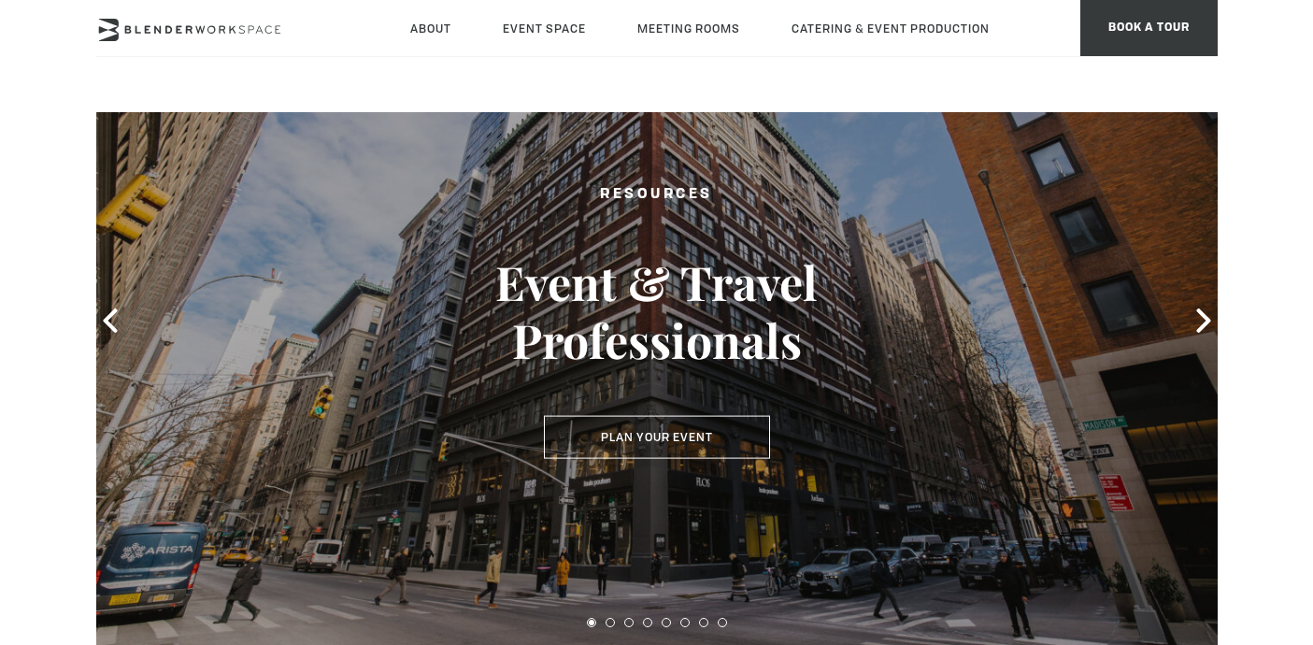
scroll to position [205, 0]
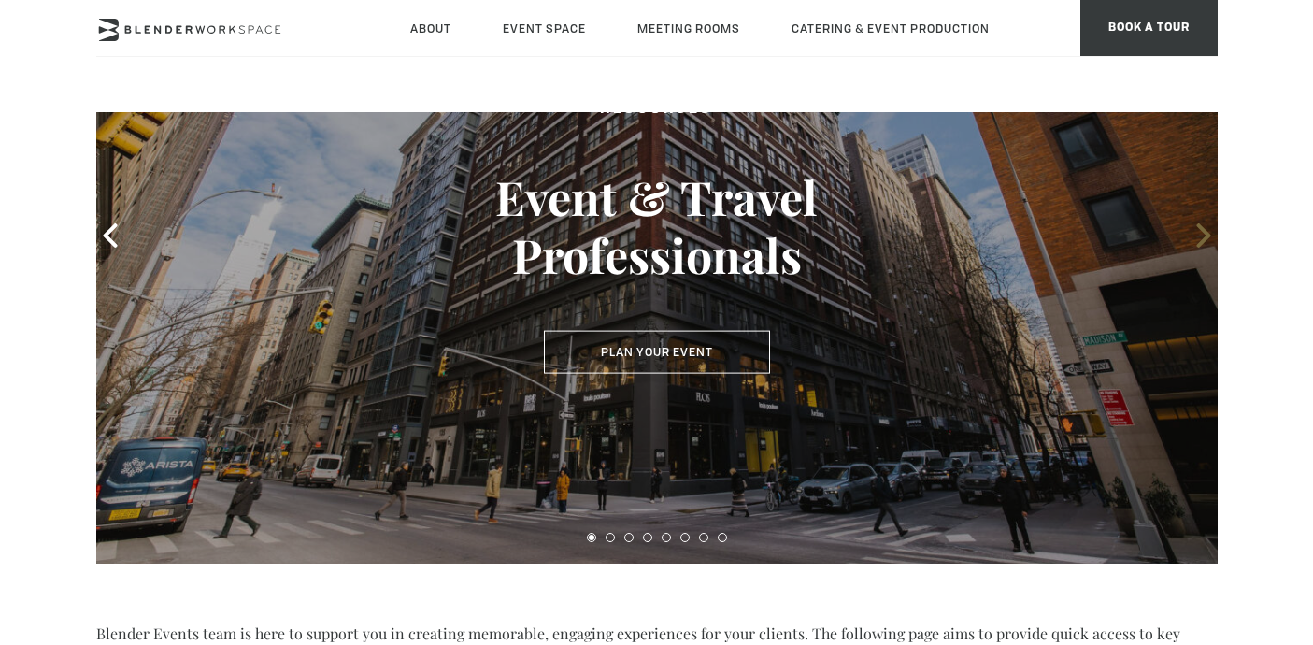
click at [1205, 238] on icon at bounding box center [1203, 235] width 14 height 24
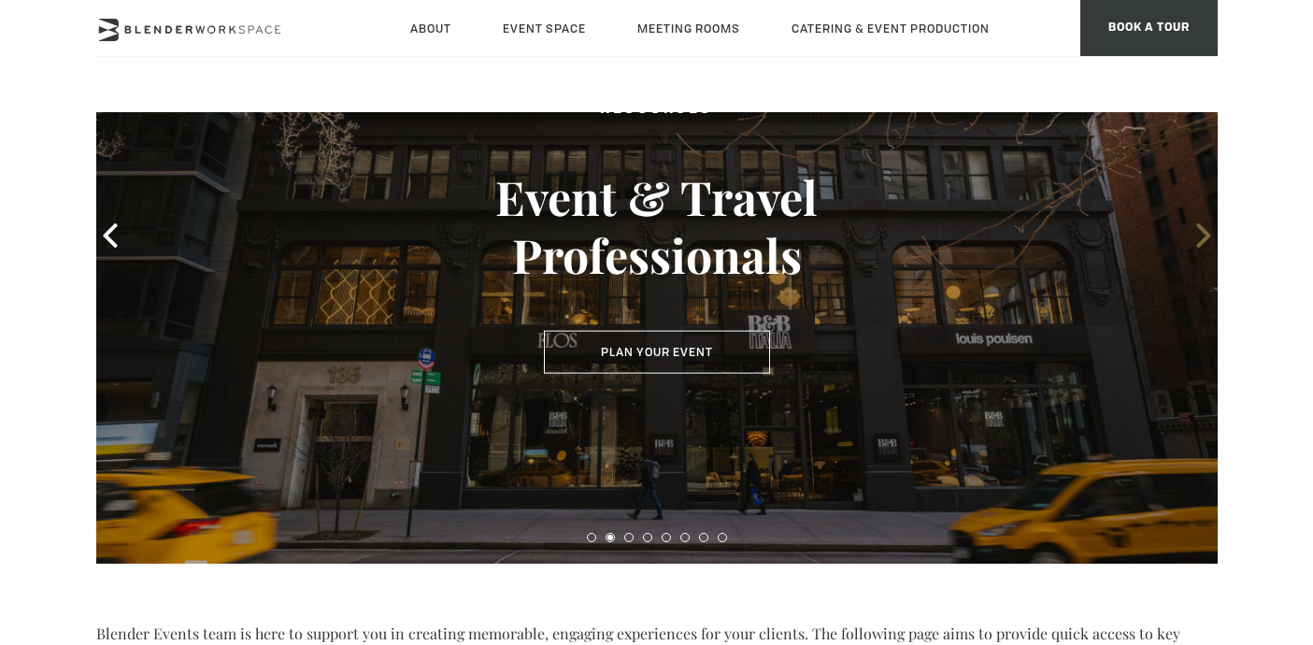
click at [1205, 238] on icon at bounding box center [1203, 235] width 14 height 24
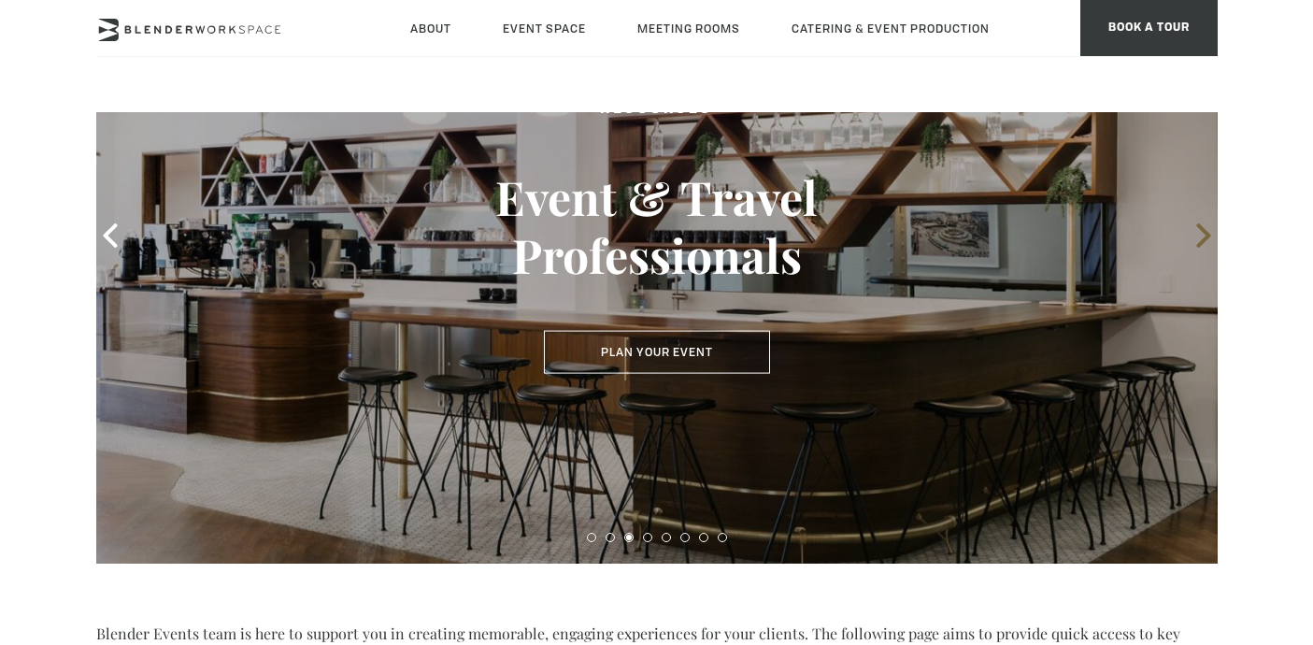
click at [1206, 238] on icon at bounding box center [1203, 235] width 14 height 24
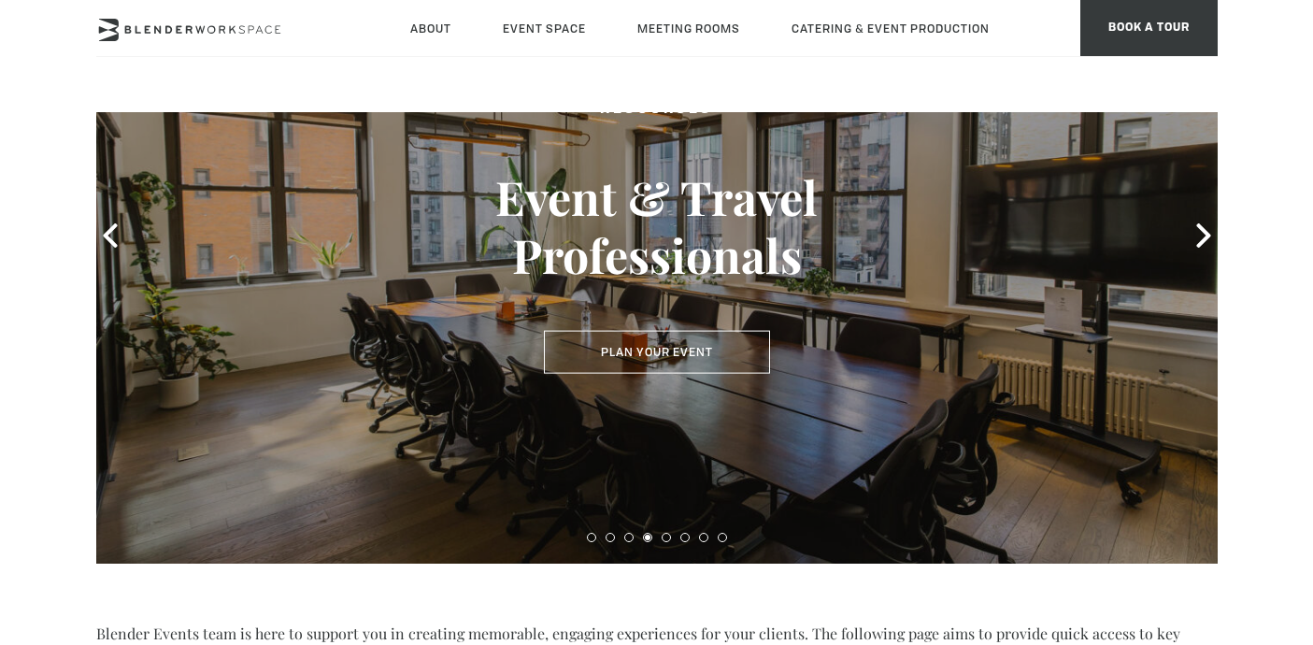
scroll to position [1057, 0]
